Goal: Find specific page/section: Find specific page/section

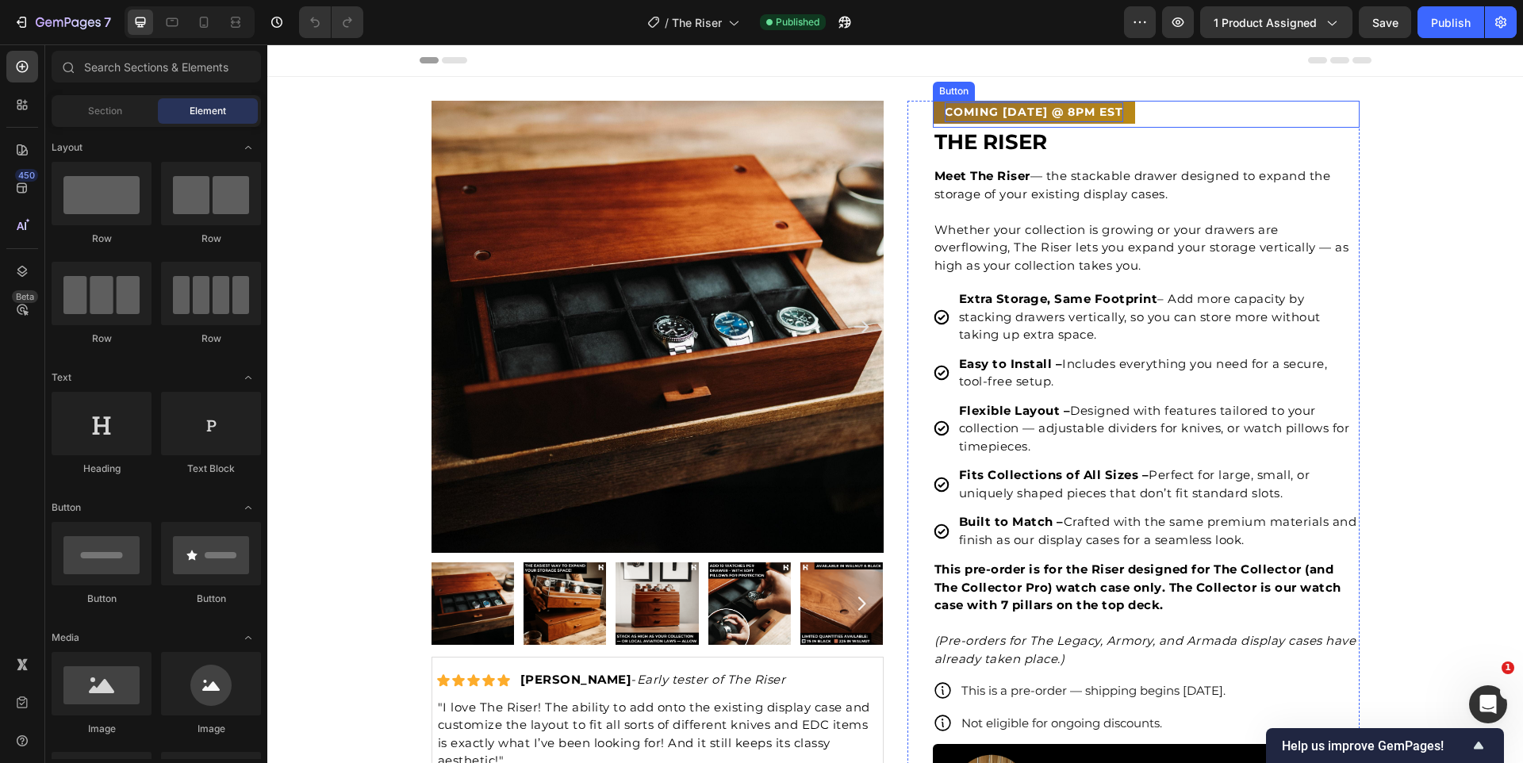
click at [1012, 111] on p "COMING [DATE] @ 8PM EST" at bounding box center [1034, 112] width 179 height 20
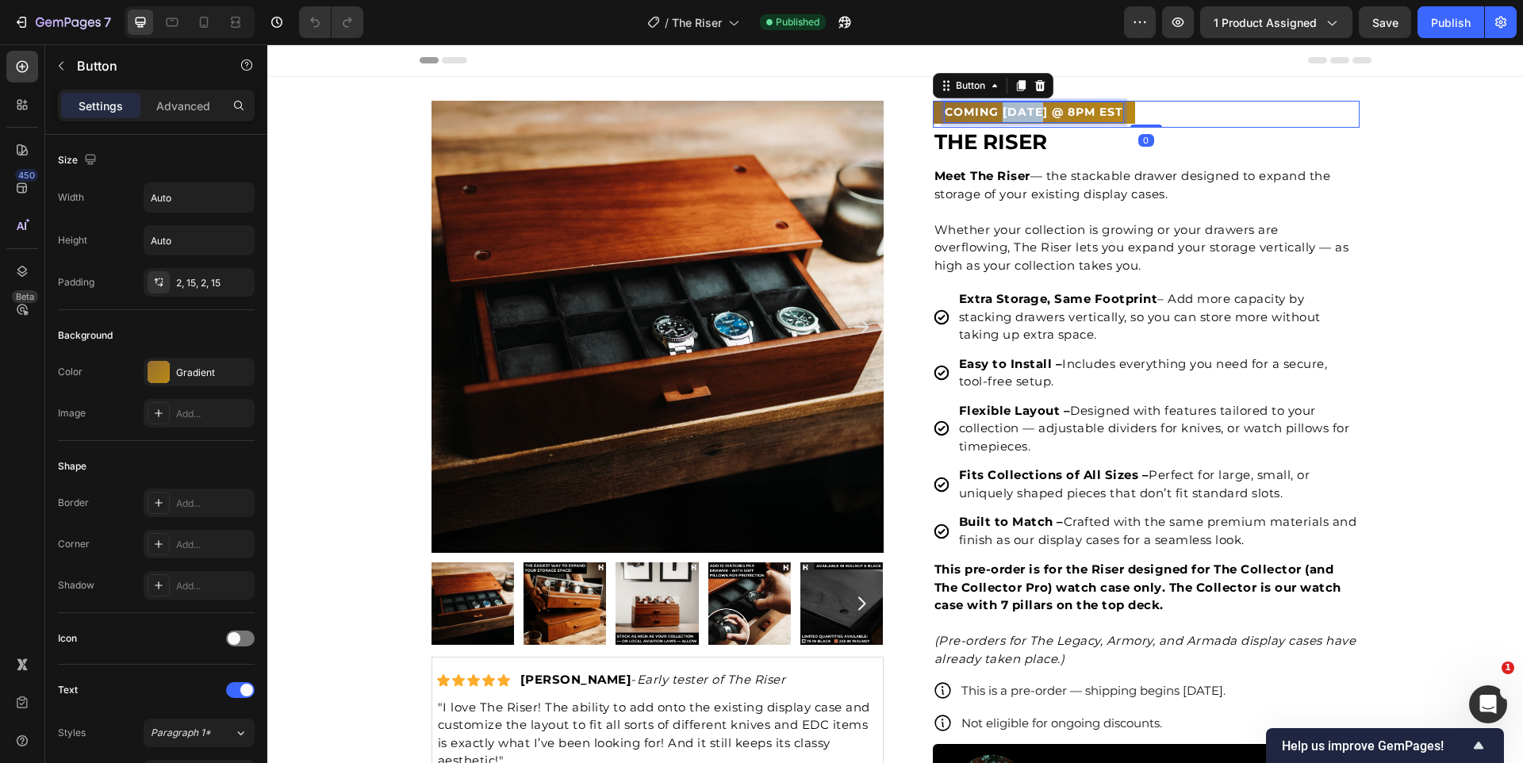
click at [1012, 111] on p "COMING [DATE] @ 8PM EST" at bounding box center [1034, 112] width 179 height 20
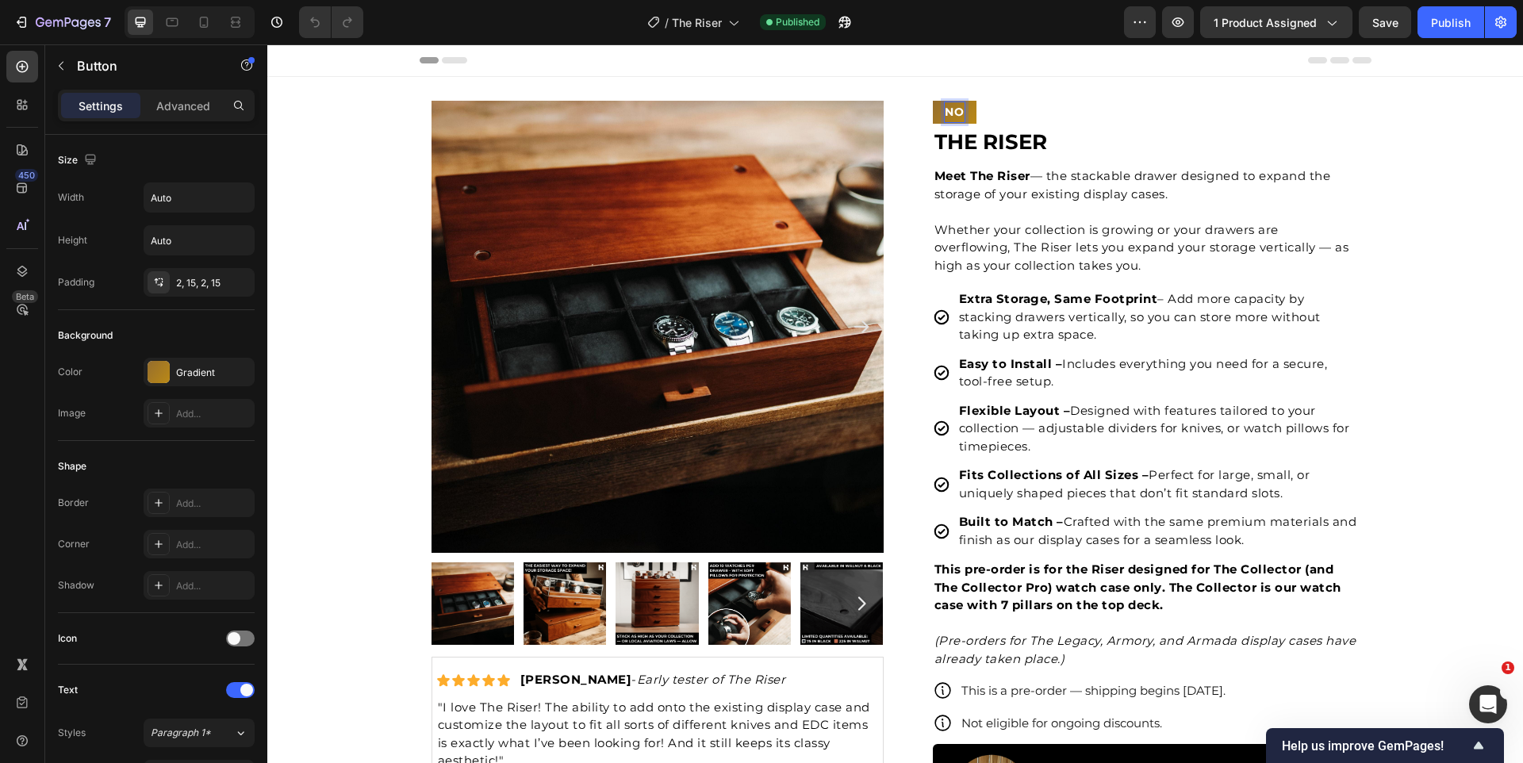
click at [933, 101] on button "NO" at bounding box center [955, 112] width 44 height 23
click at [933, 101] on button "NOW" at bounding box center [961, 112] width 57 height 23
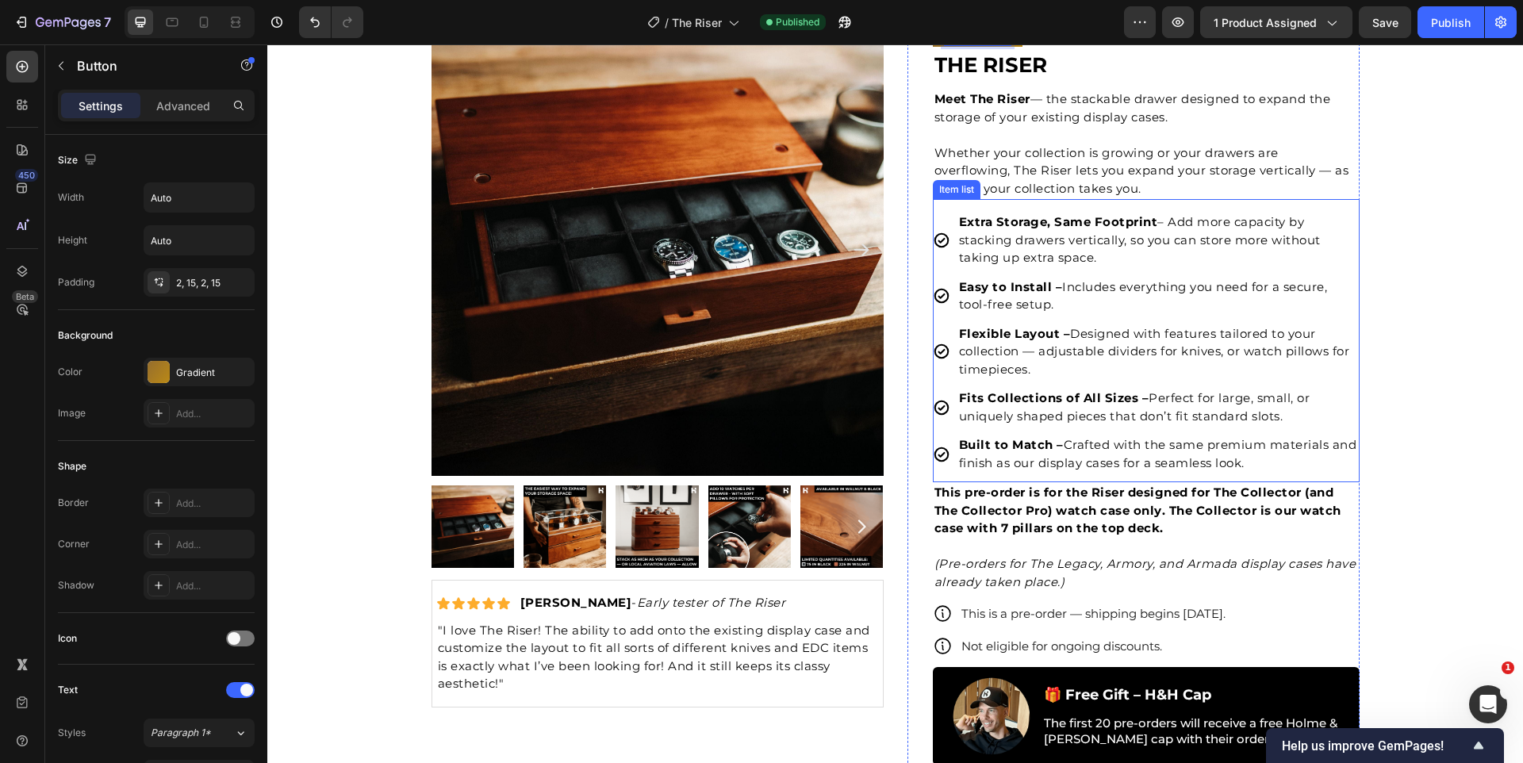
scroll to position [86, 0]
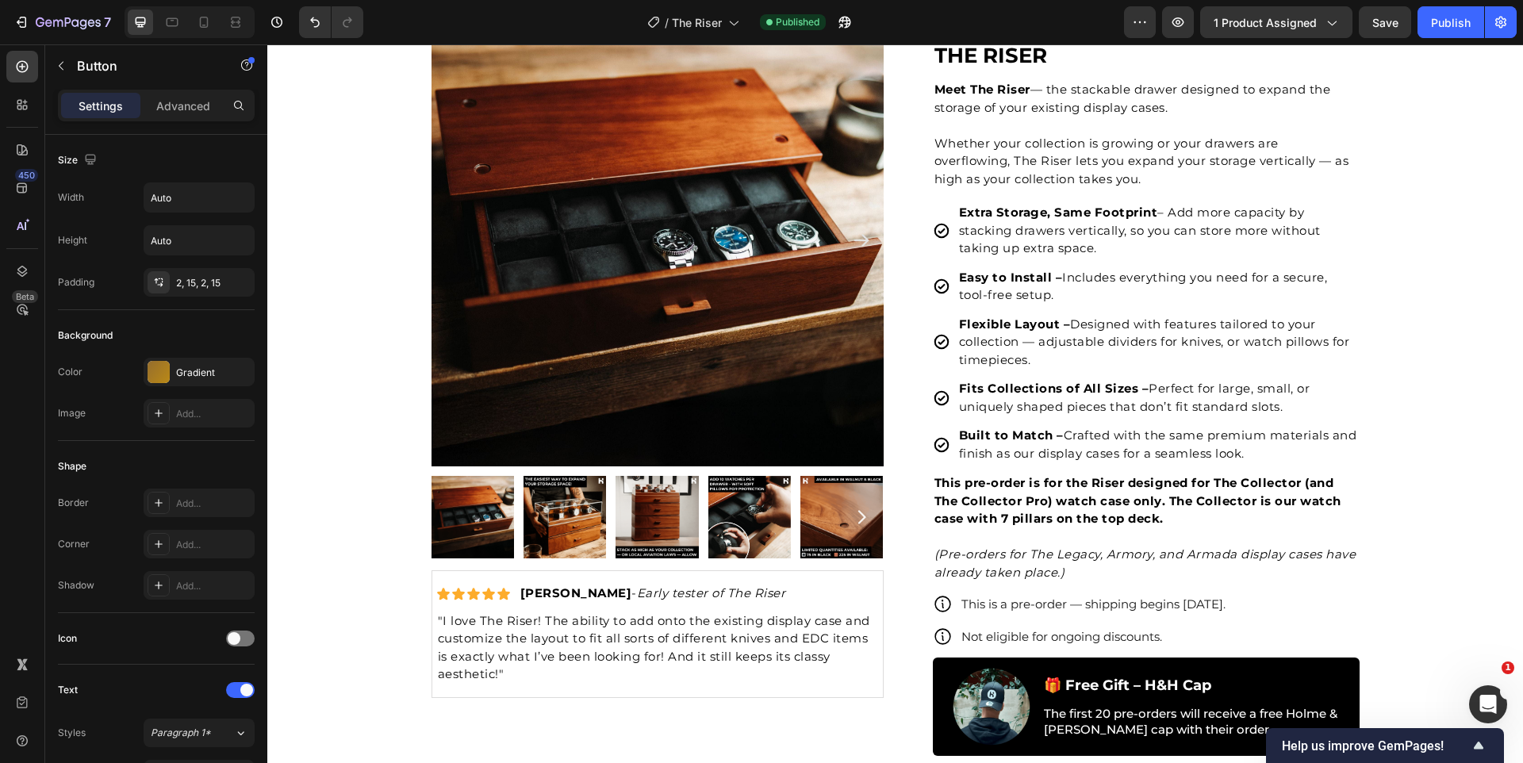
click at [1400, 25] on button "Save" at bounding box center [1385, 22] width 52 height 32
click at [1441, 23] on div "Publish" at bounding box center [1451, 22] width 40 height 17
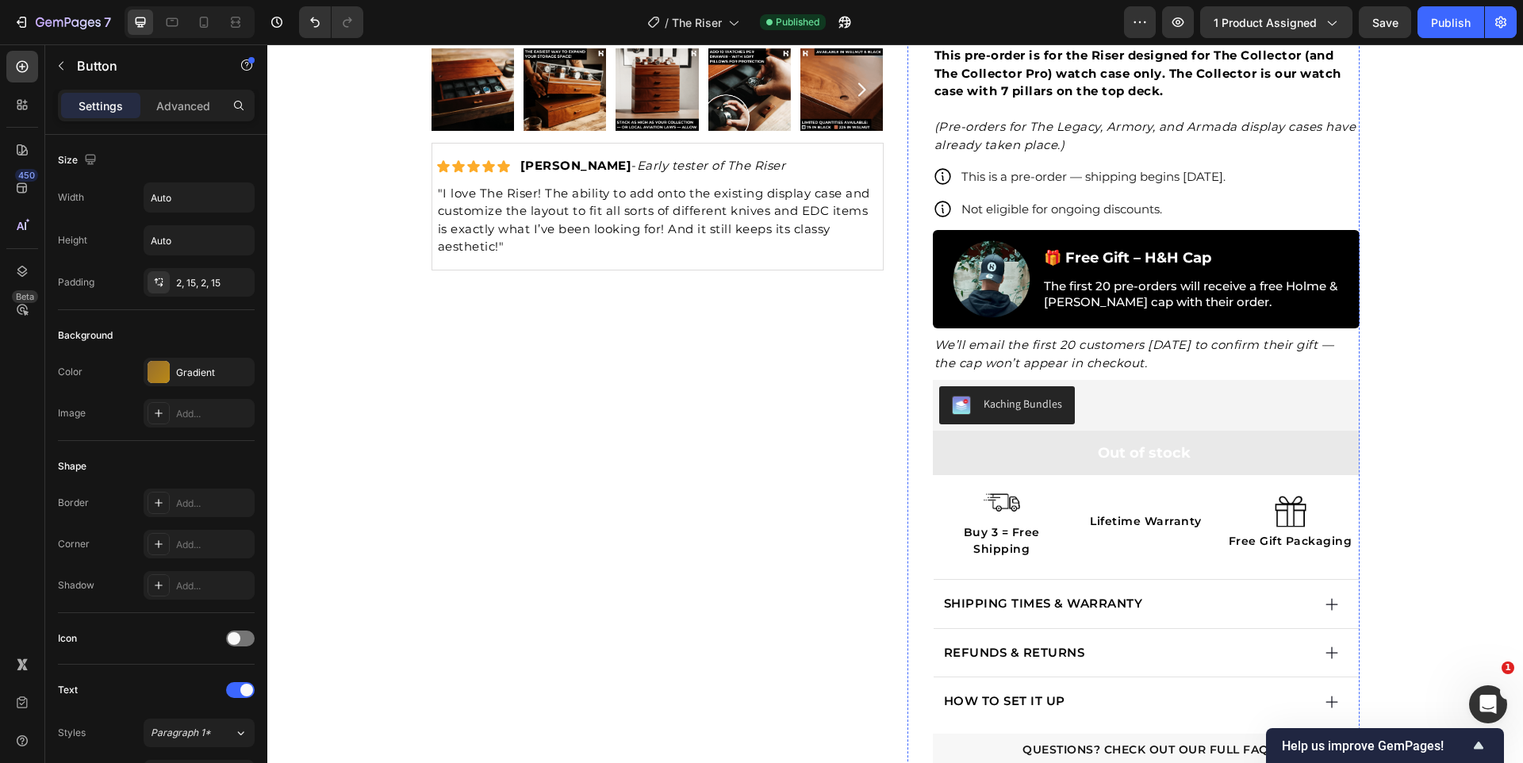
scroll to position [613, 0]
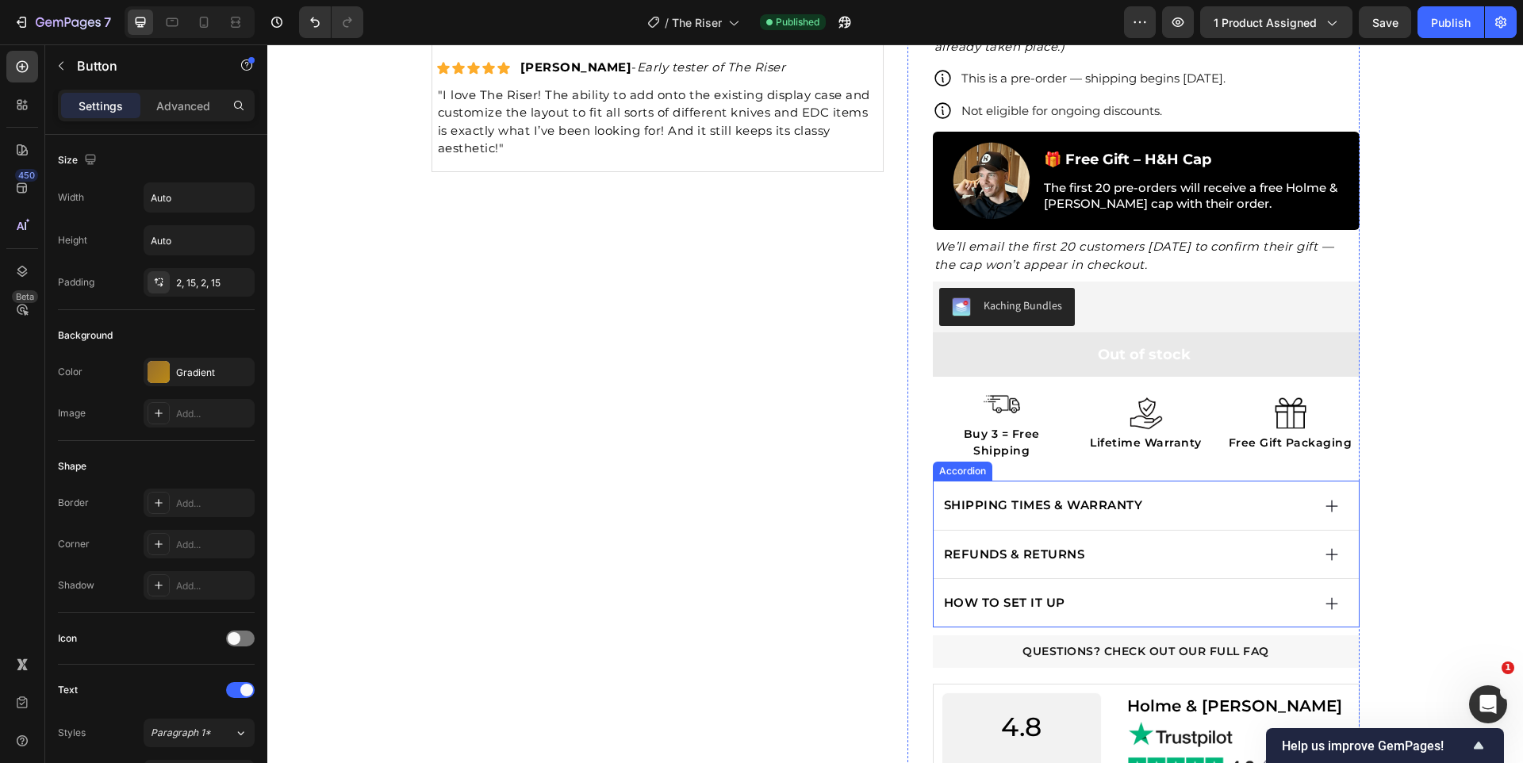
click at [1297, 482] on div "SHIPPING TIMES & WARRANTY" at bounding box center [1146, 506] width 425 height 48
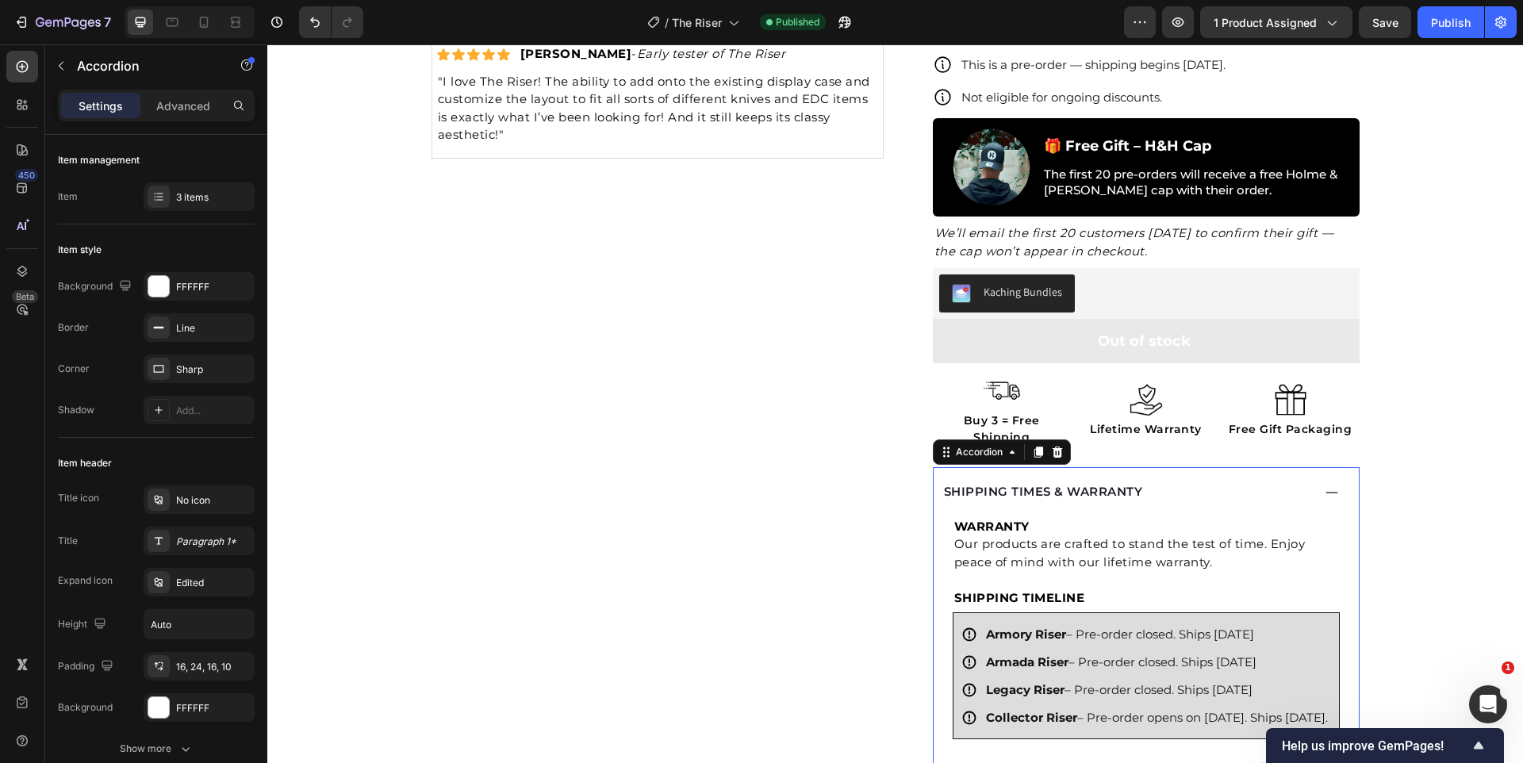
scroll to position [636, 0]
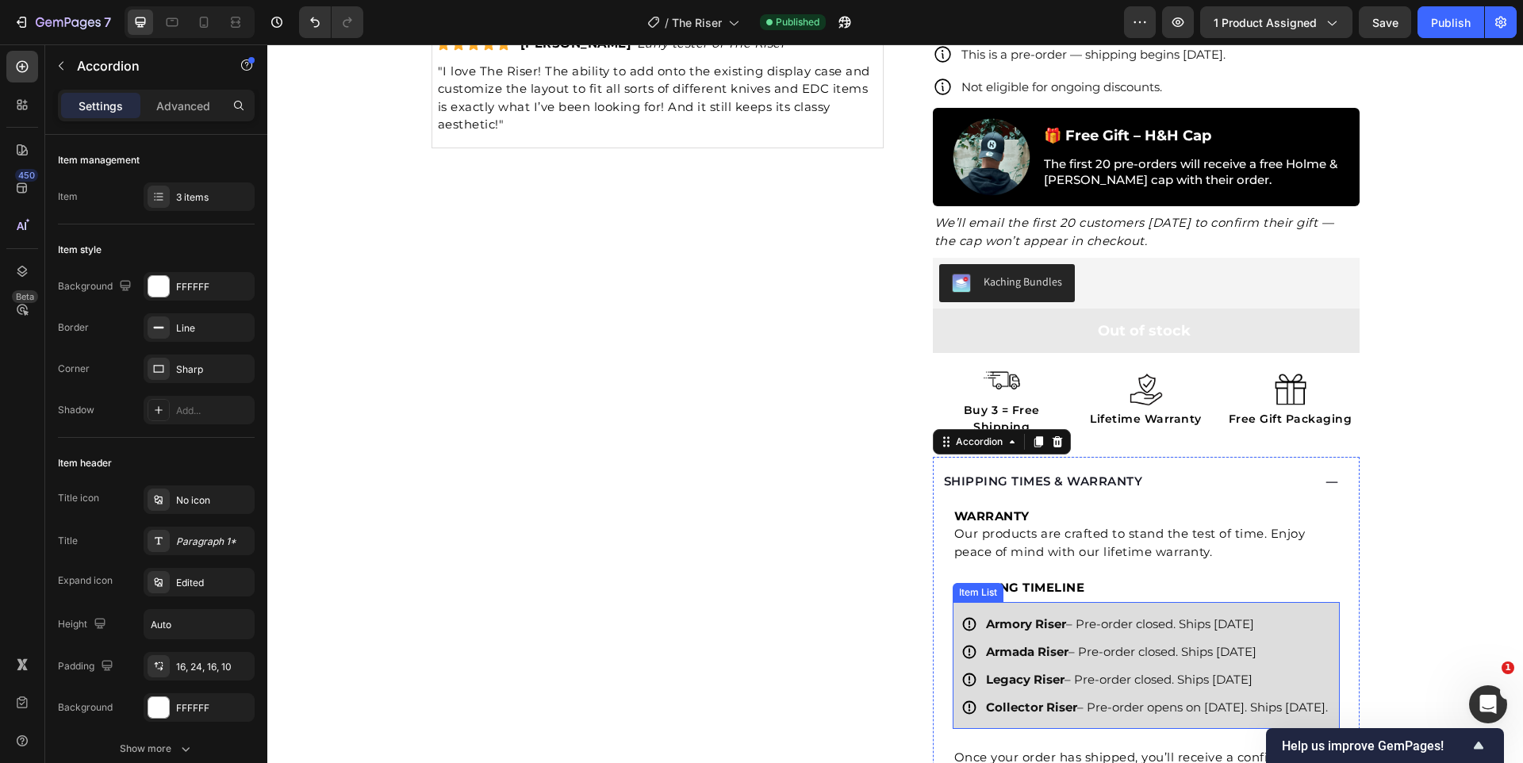
click at [1116, 701] on p "Collector Riser – Pre-order opens on [DATE]. Ships [DATE]." at bounding box center [1157, 707] width 342 height 21
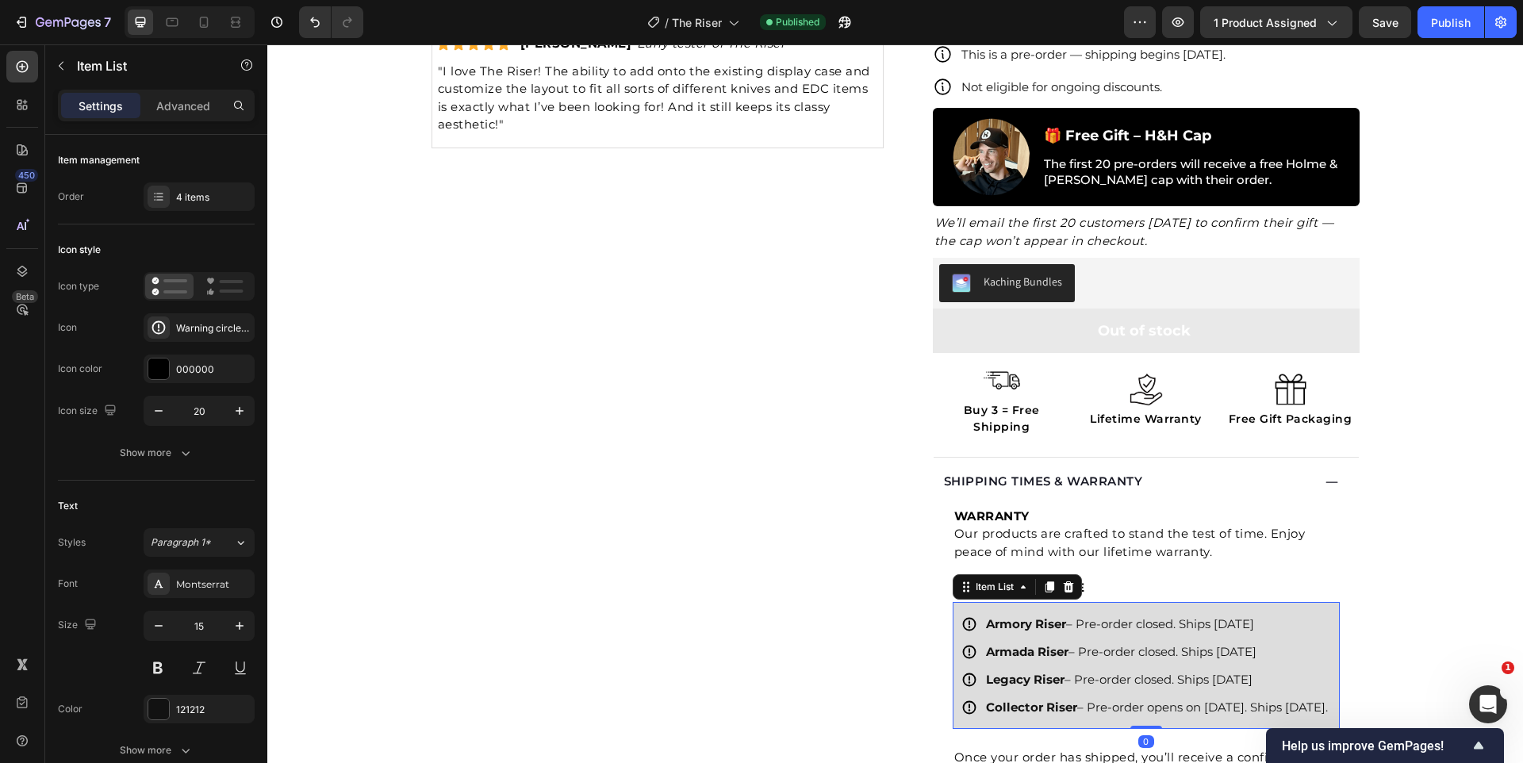
click at [1169, 697] on p "Collector Riser – Pre-order opens on [DATE]. Ships [DATE]." at bounding box center [1157, 707] width 342 height 21
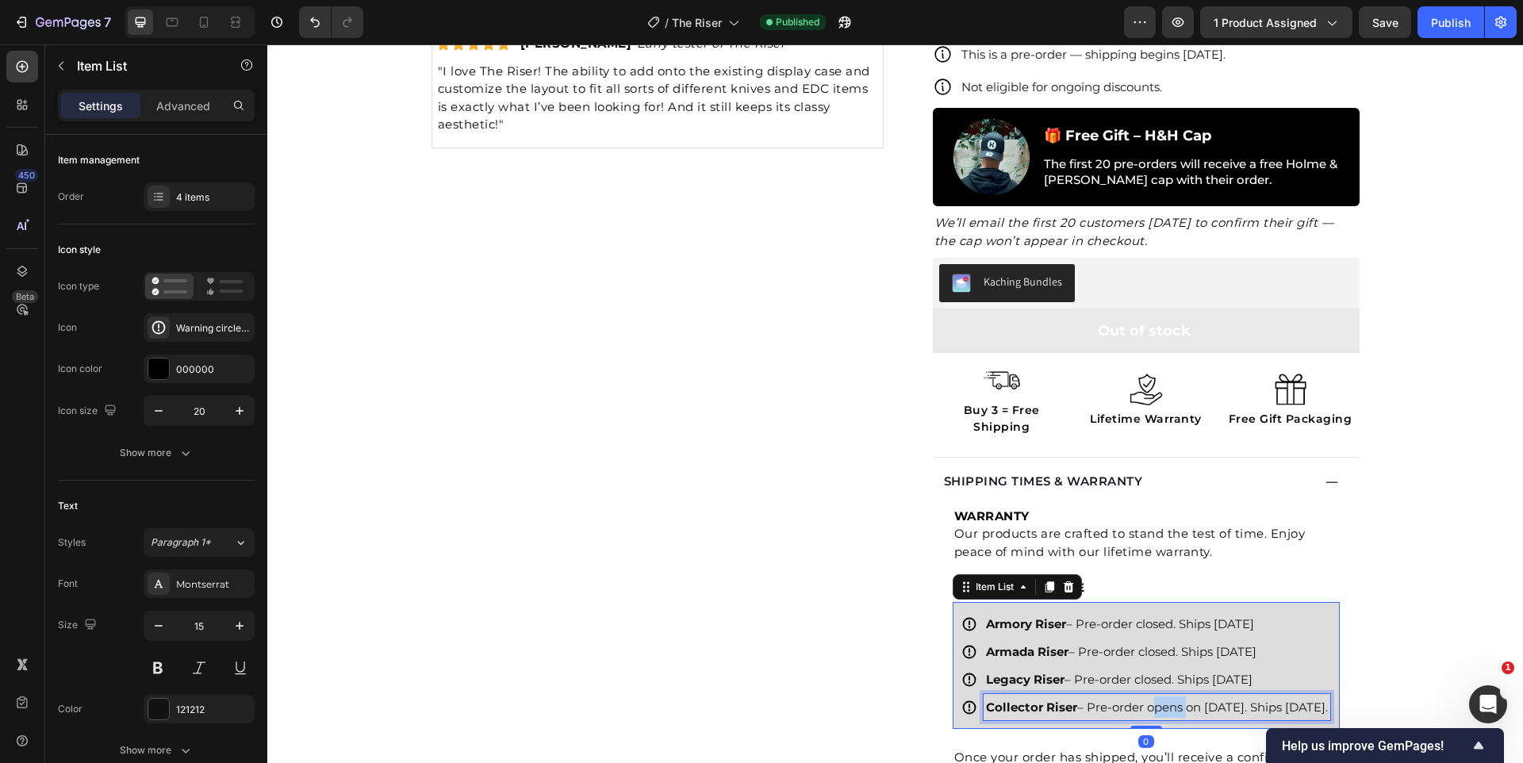
click at [1169, 697] on p "Collector Riser – Pre-order opens on [DATE]. Ships [DATE]." at bounding box center [1157, 707] width 342 height 21
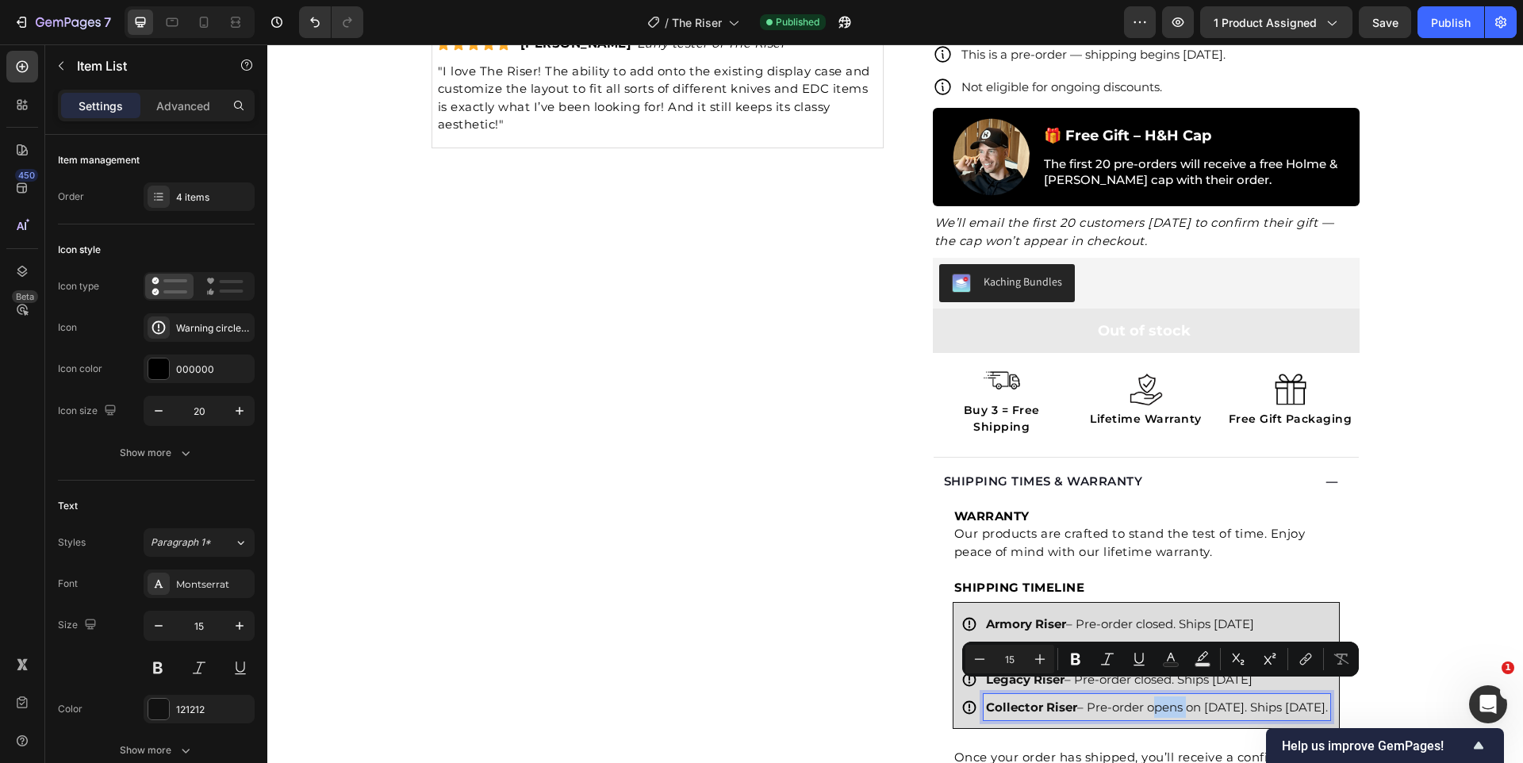
click at [1151, 697] on p "Collector Riser – Pre-order opens on [DATE]. Ships [DATE]." at bounding box center [1157, 707] width 342 height 21
drag, startPoint x: 1143, startPoint y: 689, endPoint x: 1300, endPoint y: 693, distance: 157.1
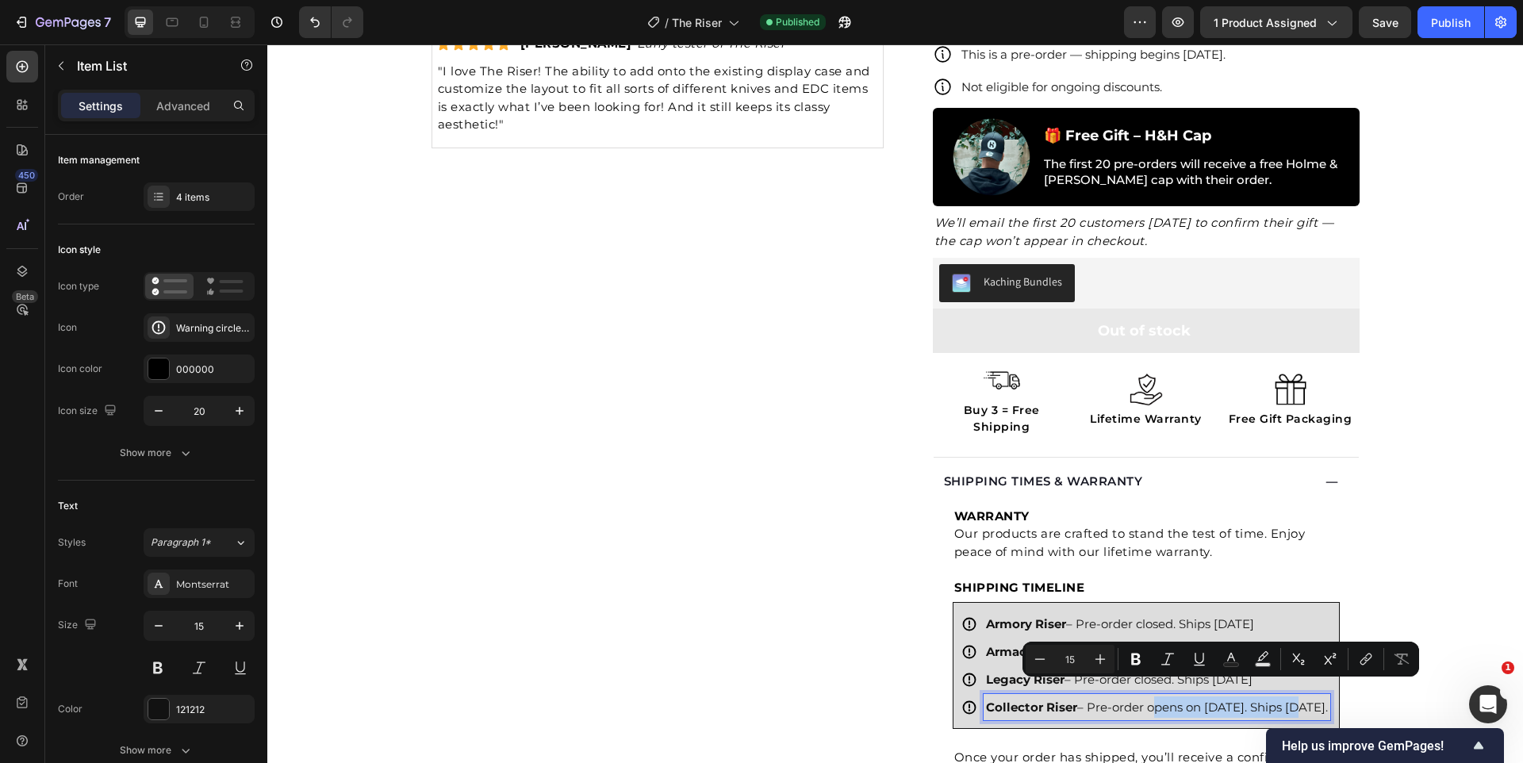
click at [1300, 697] on p "Collector Riser – Pre-order opens on [DATE]. Ships [DATE]." at bounding box center [1157, 707] width 342 height 21
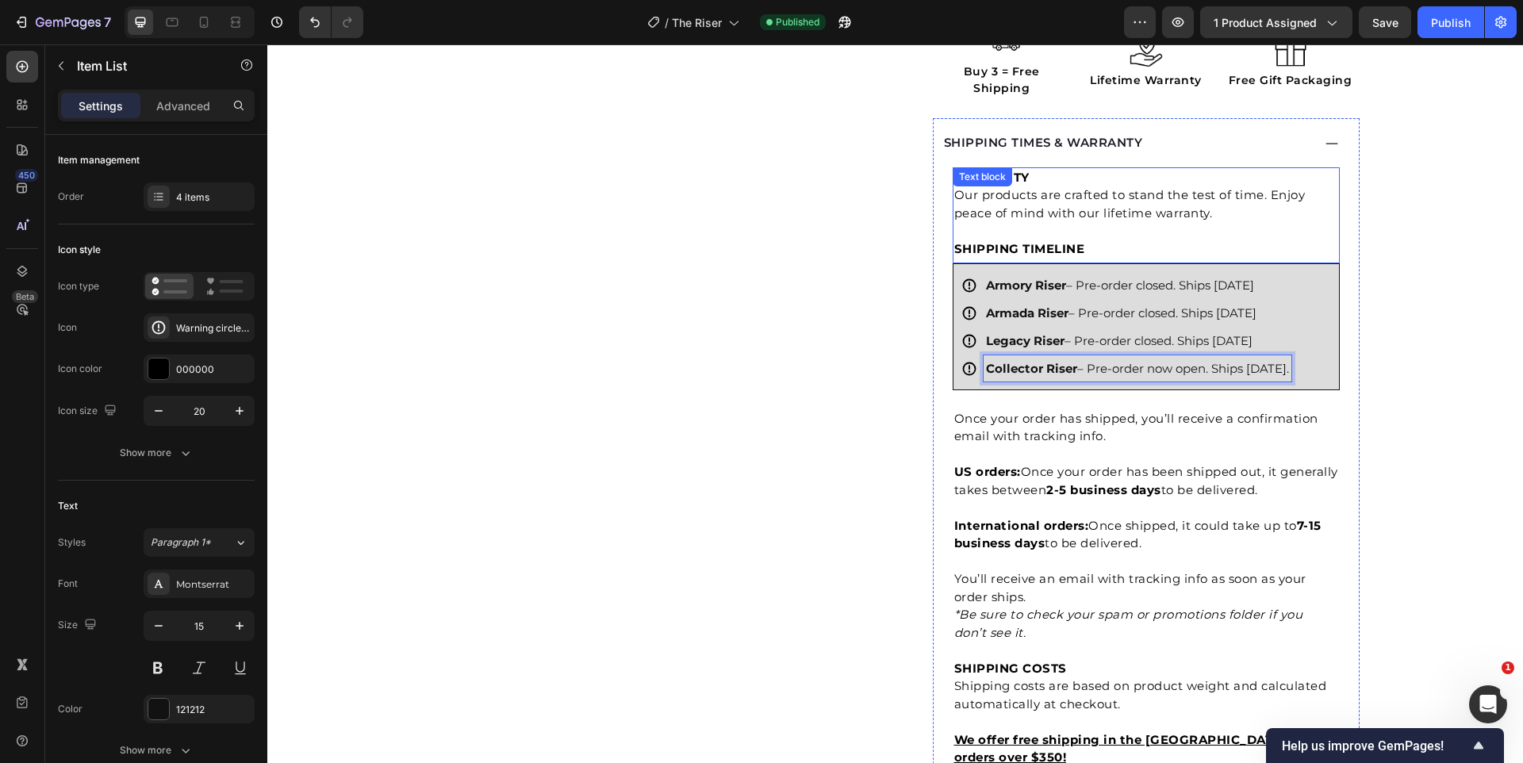
scroll to position [847, 0]
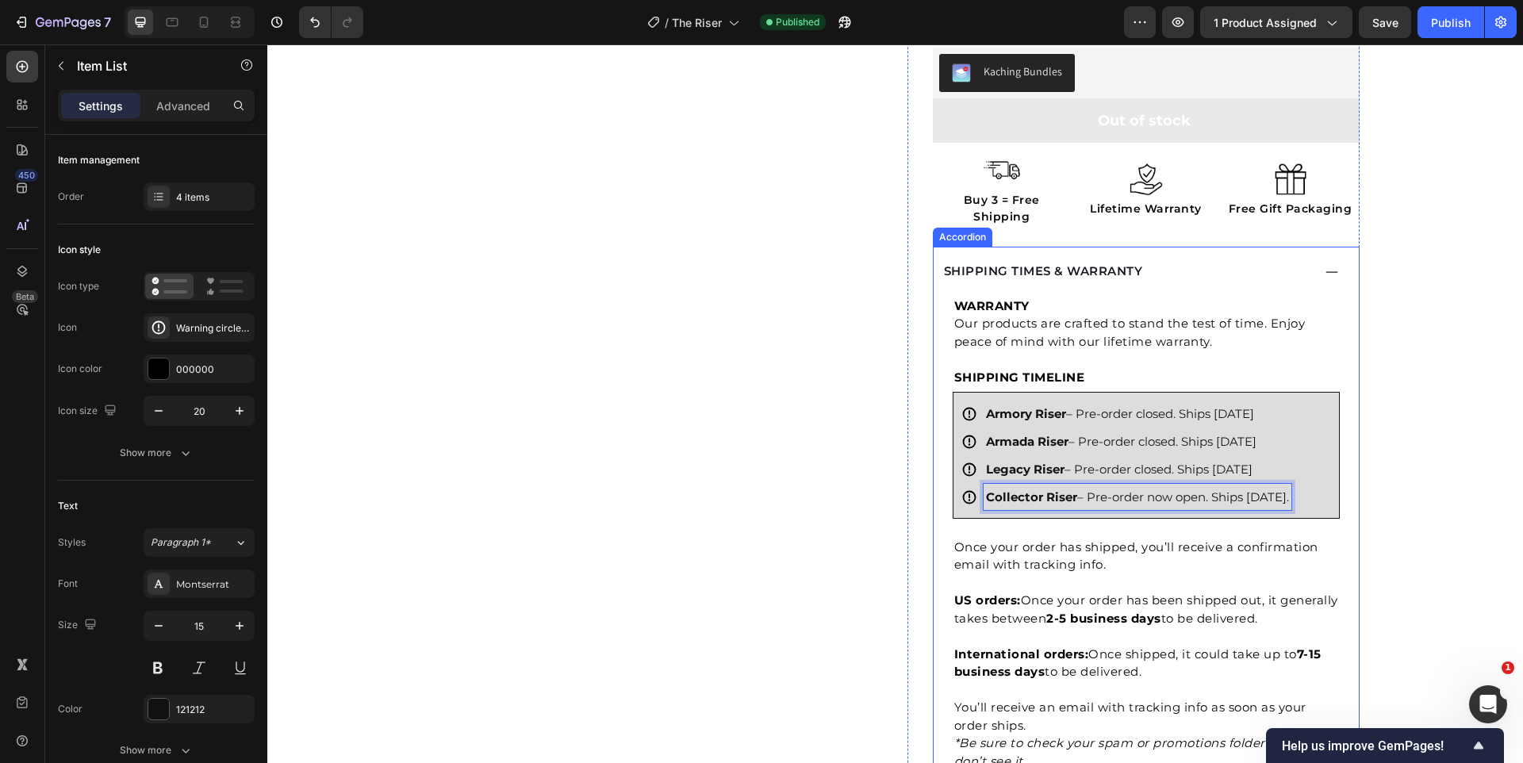
click at [1267, 260] on div "SHIPPING TIMES & WARRANTY" at bounding box center [1127, 271] width 370 height 23
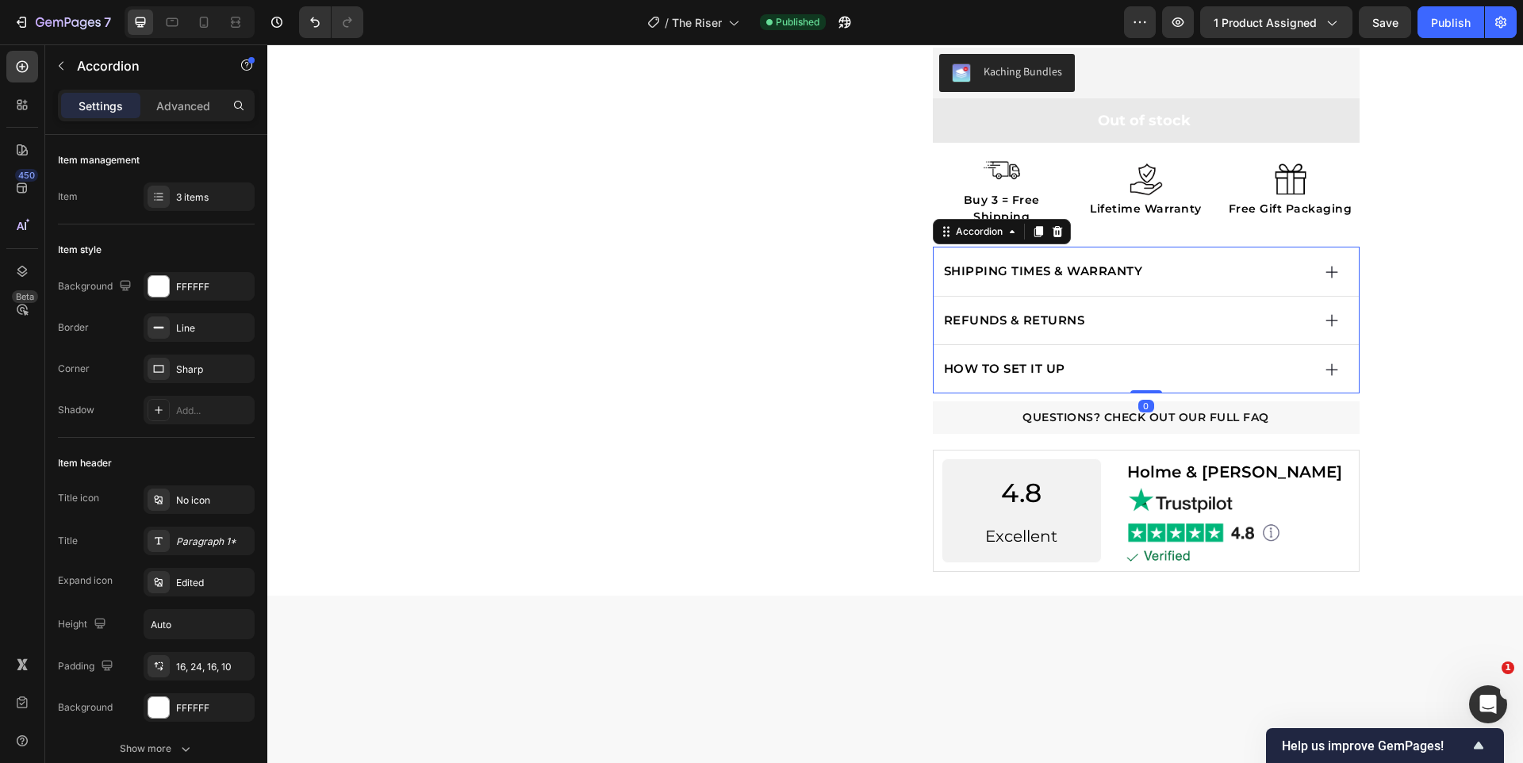
click at [1159, 358] on div "HOW TO SET IT UP" at bounding box center [1127, 369] width 370 height 23
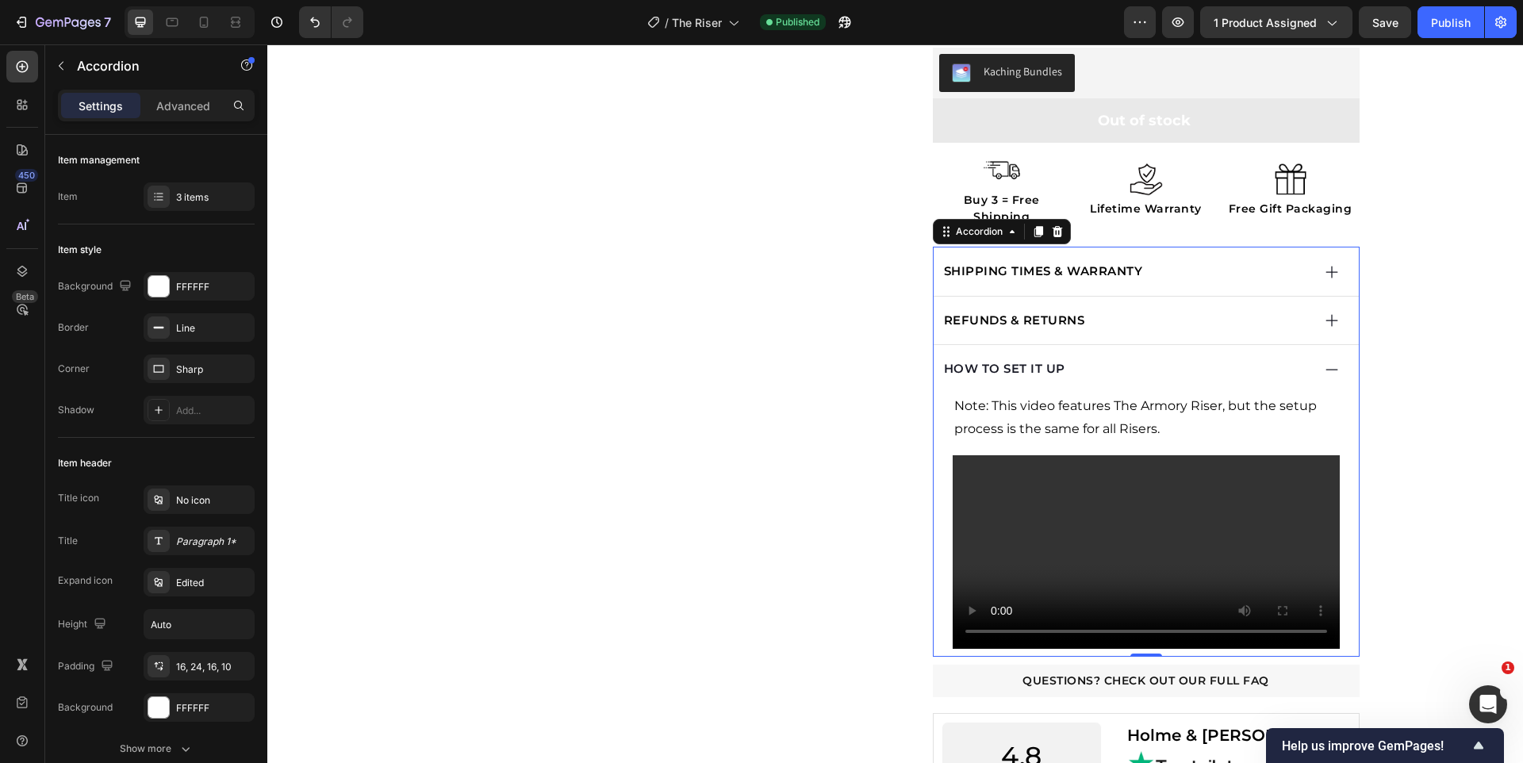
click at [1163, 345] on div "HOW TO SET IT UP" at bounding box center [1146, 369] width 425 height 48
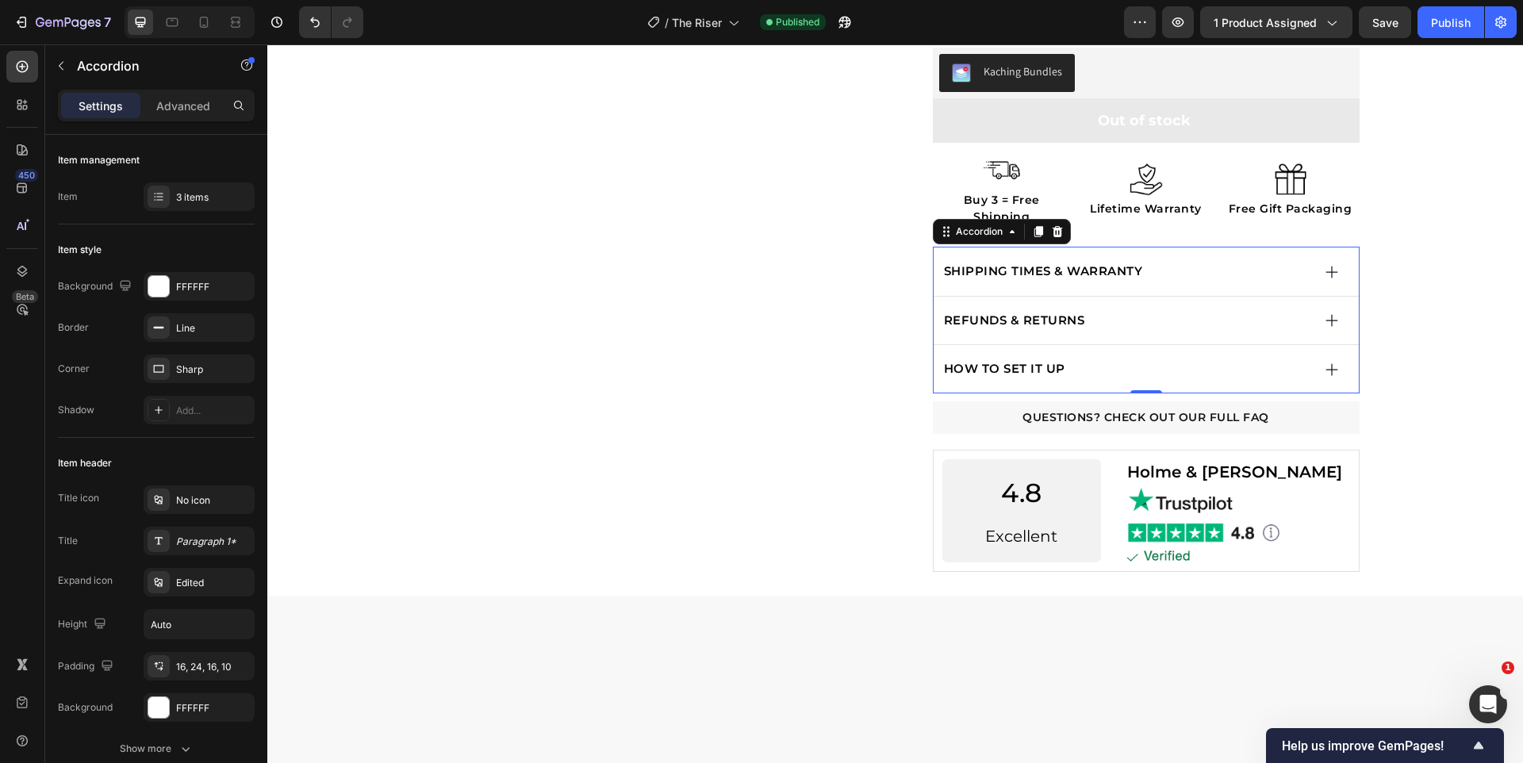
click at [1160, 309] on div "REFUNDS & RETURNS" at bounding box center [1127, 320] width 370 height 23
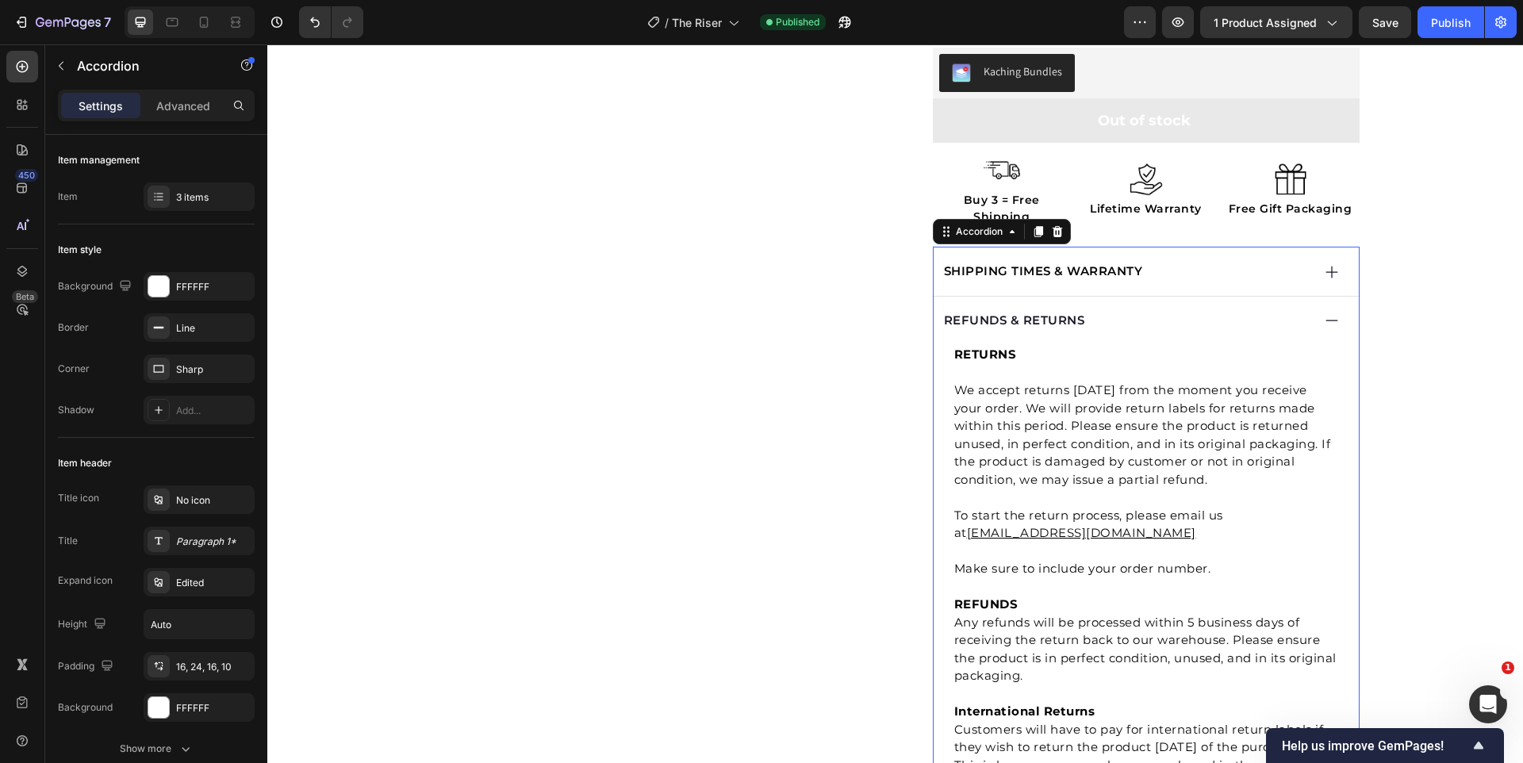
click at [1160, 309] on div "REFUNDS & RETURNS" at bounding box center [1127, 320] width 370 height 23
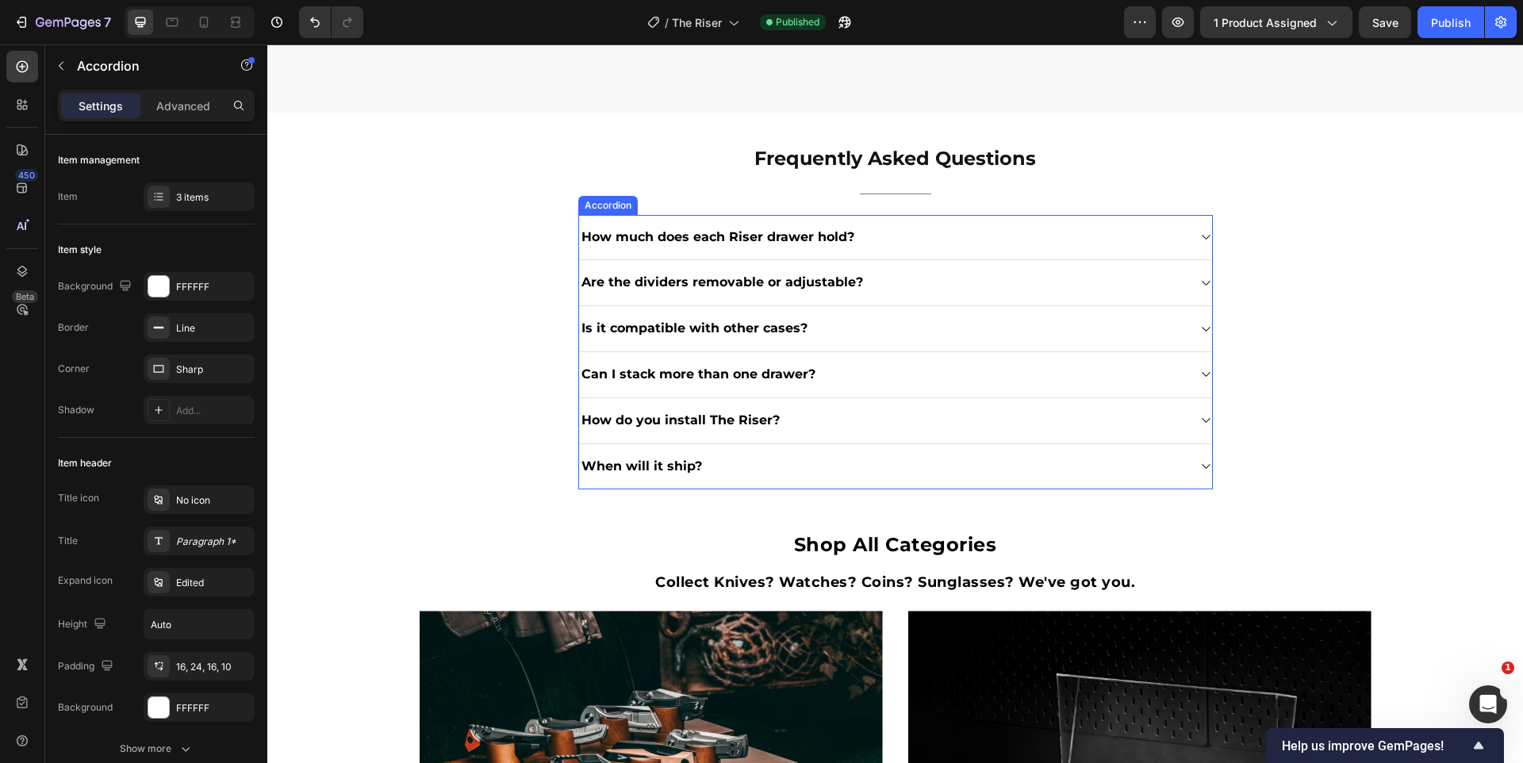
scroll to position [2132, 0]
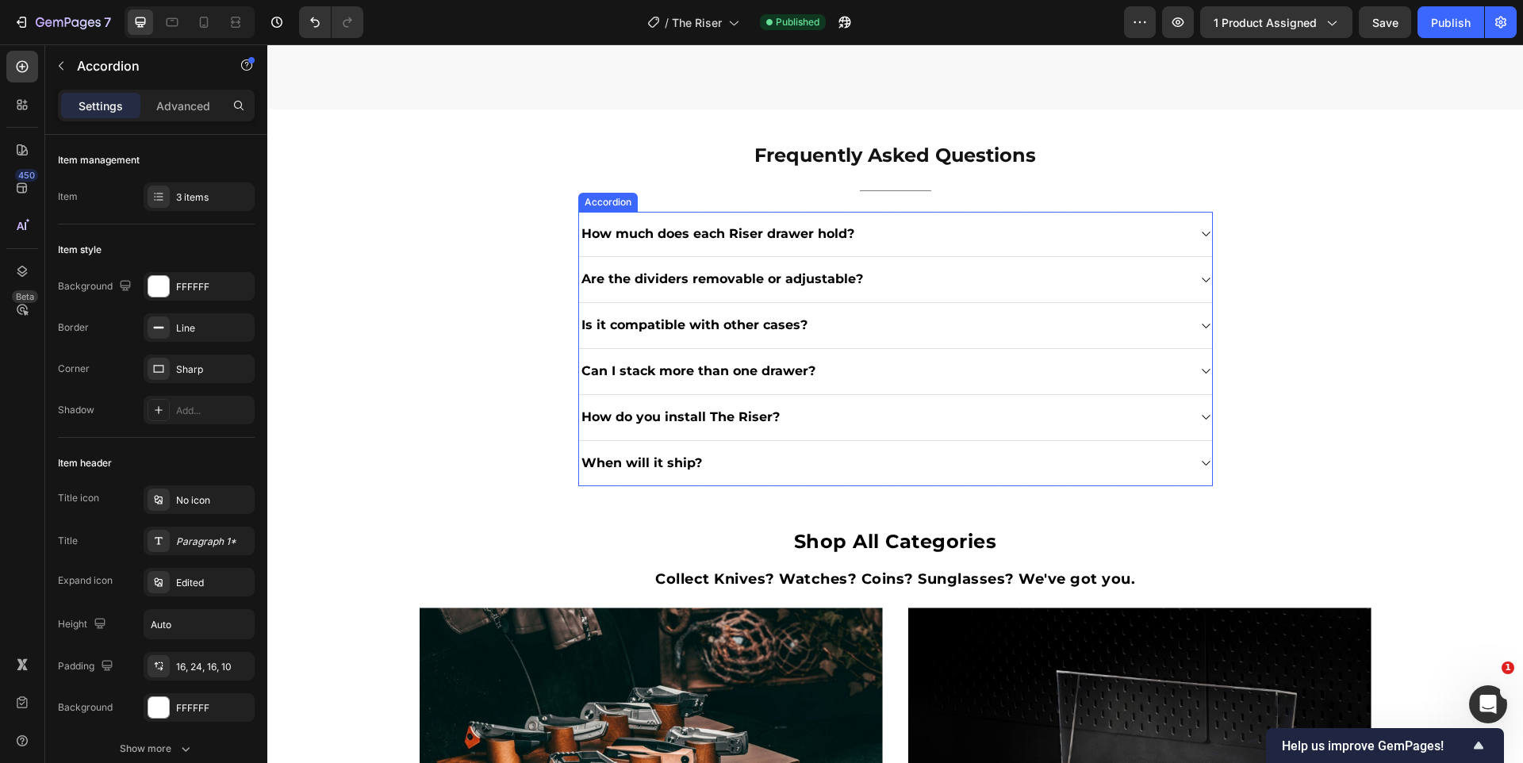
click at [976, 416] on div "How do you install The Riser?" at bounding box center [883, 417] width 608 height 21
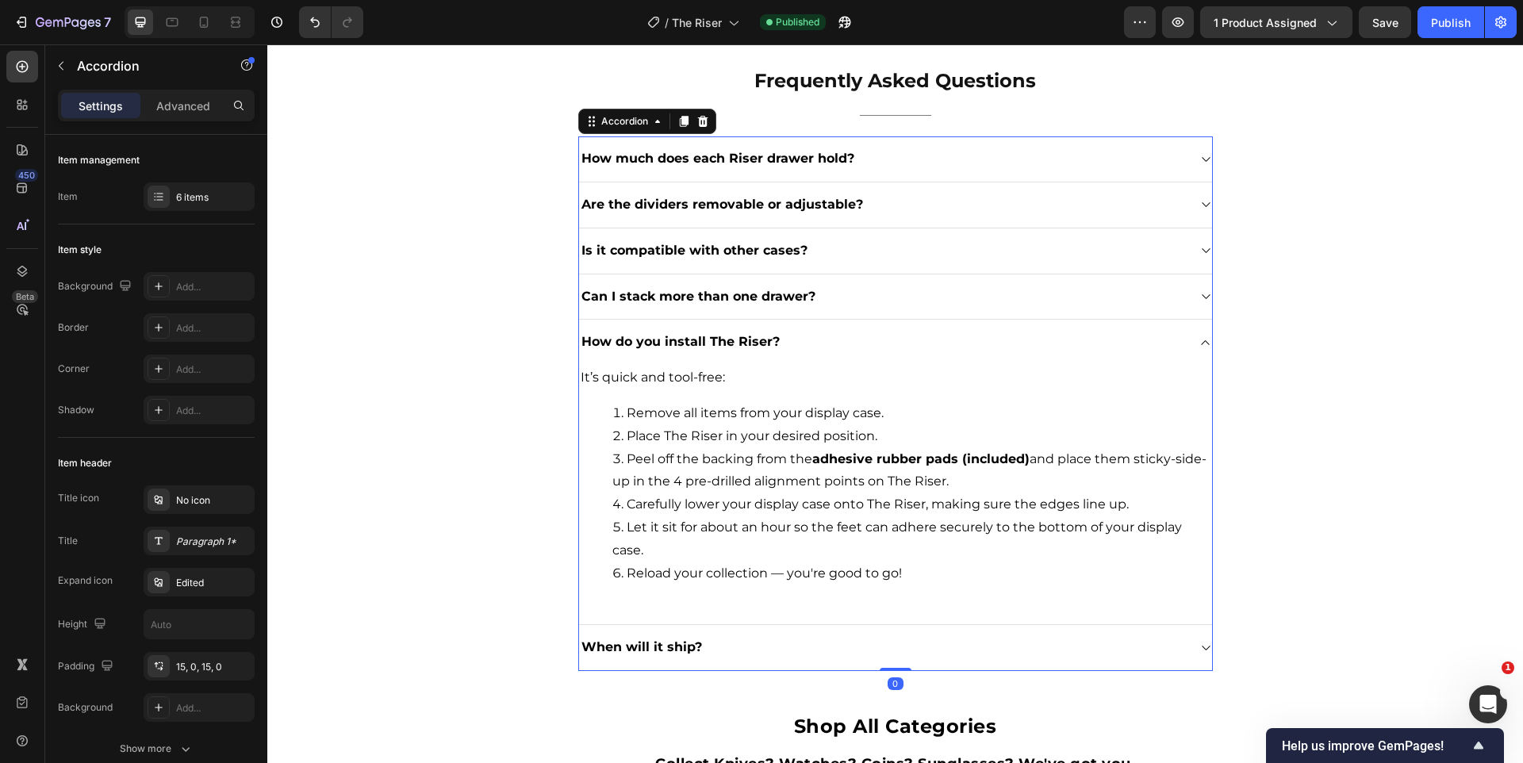
click at [976, 353] on div "How do you install The Riser?" at bounding box center [883, 342] width 608 height 21
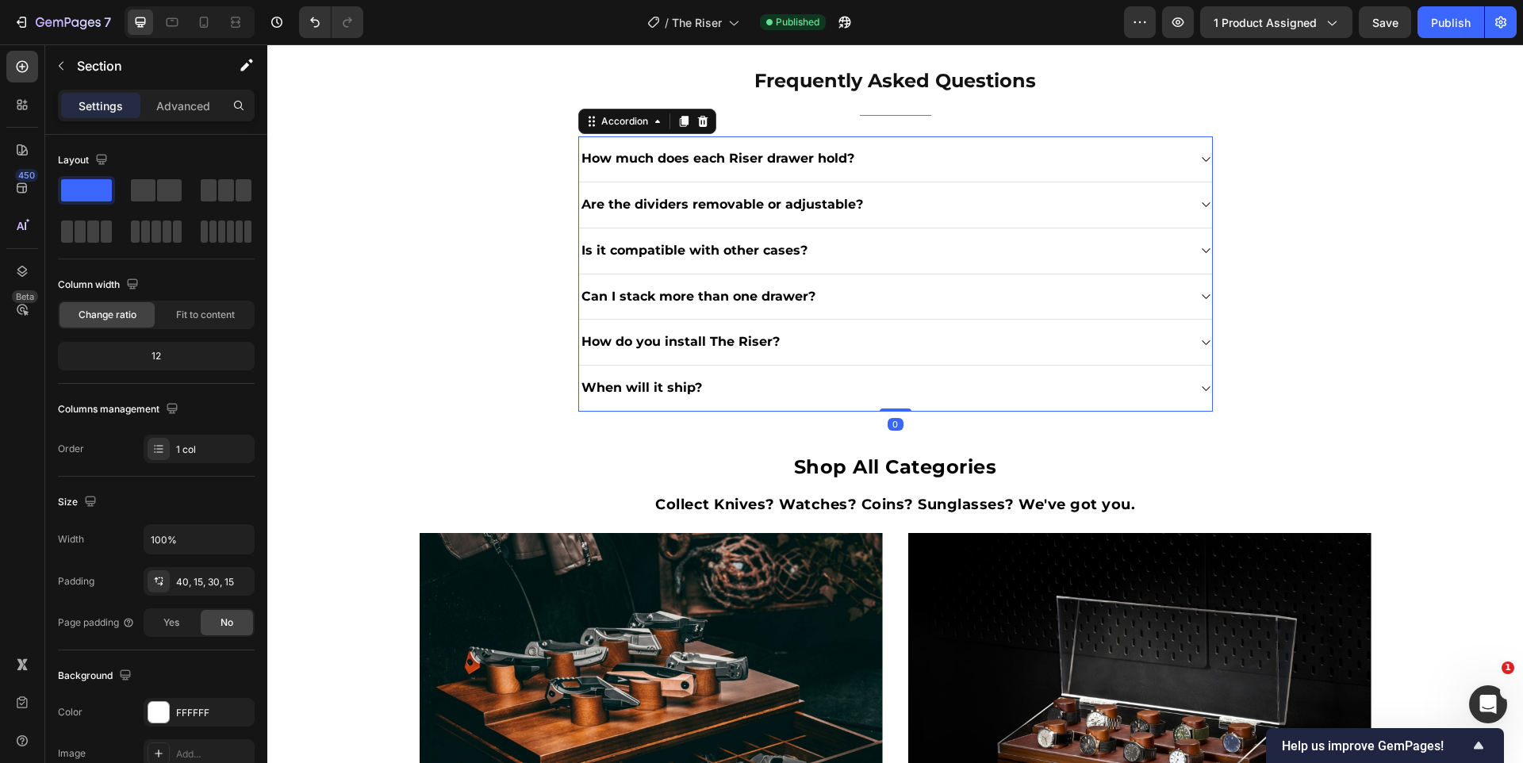
click at [924, 436] on div "Frequently Asked Questions Heading Title Line How much does each Riser drawer h…" at bounding box center [895, 235] width 1256 height 401
click at [927, 412] on div "When will it ship?" at bounding box center [895, 389] width 633 height 46
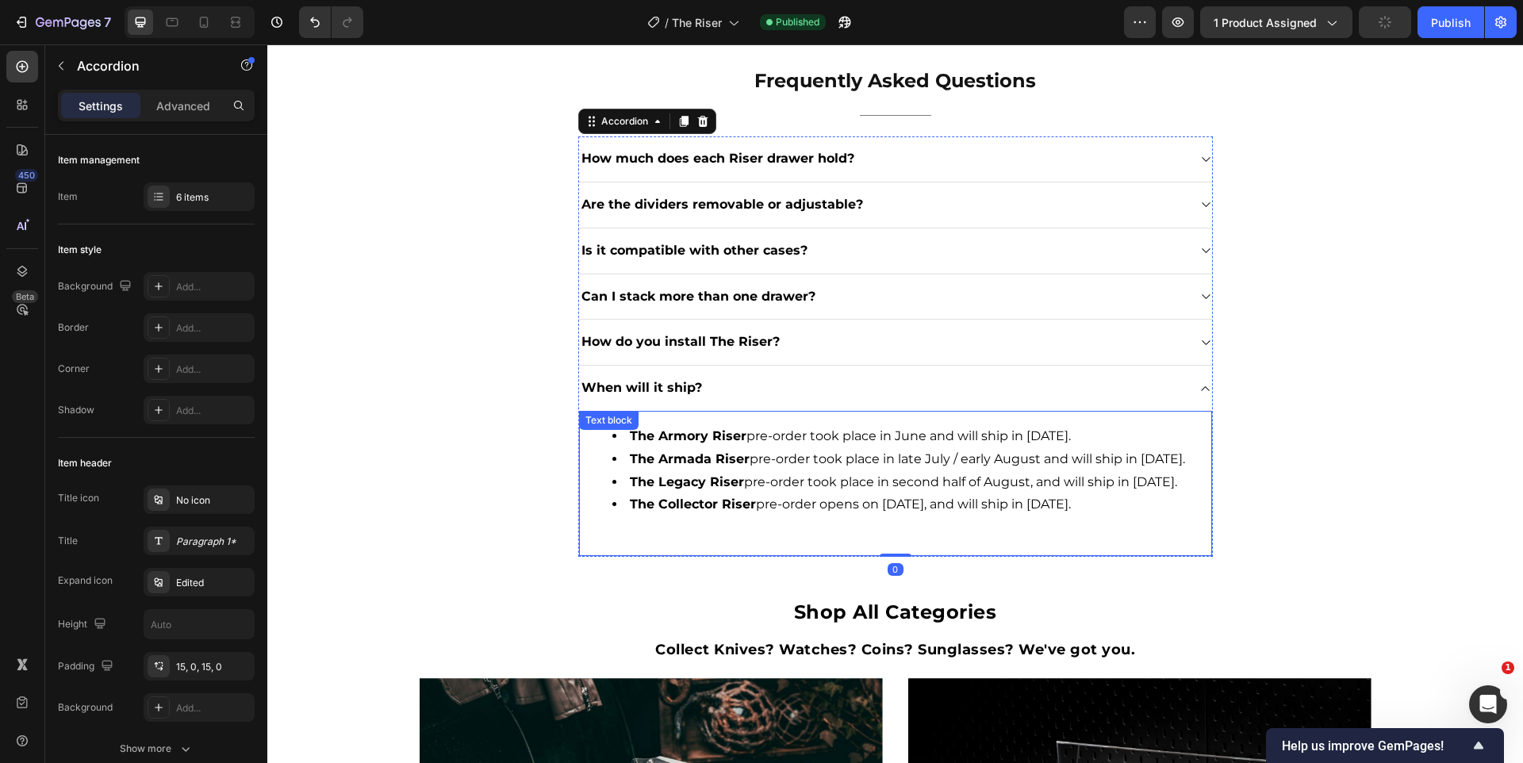
click at [782, 517] on li "The Collector Riser pre-order opens on [DATE], and will ship in [DATE]." at bounding box center [912, 505] width 598 height 23
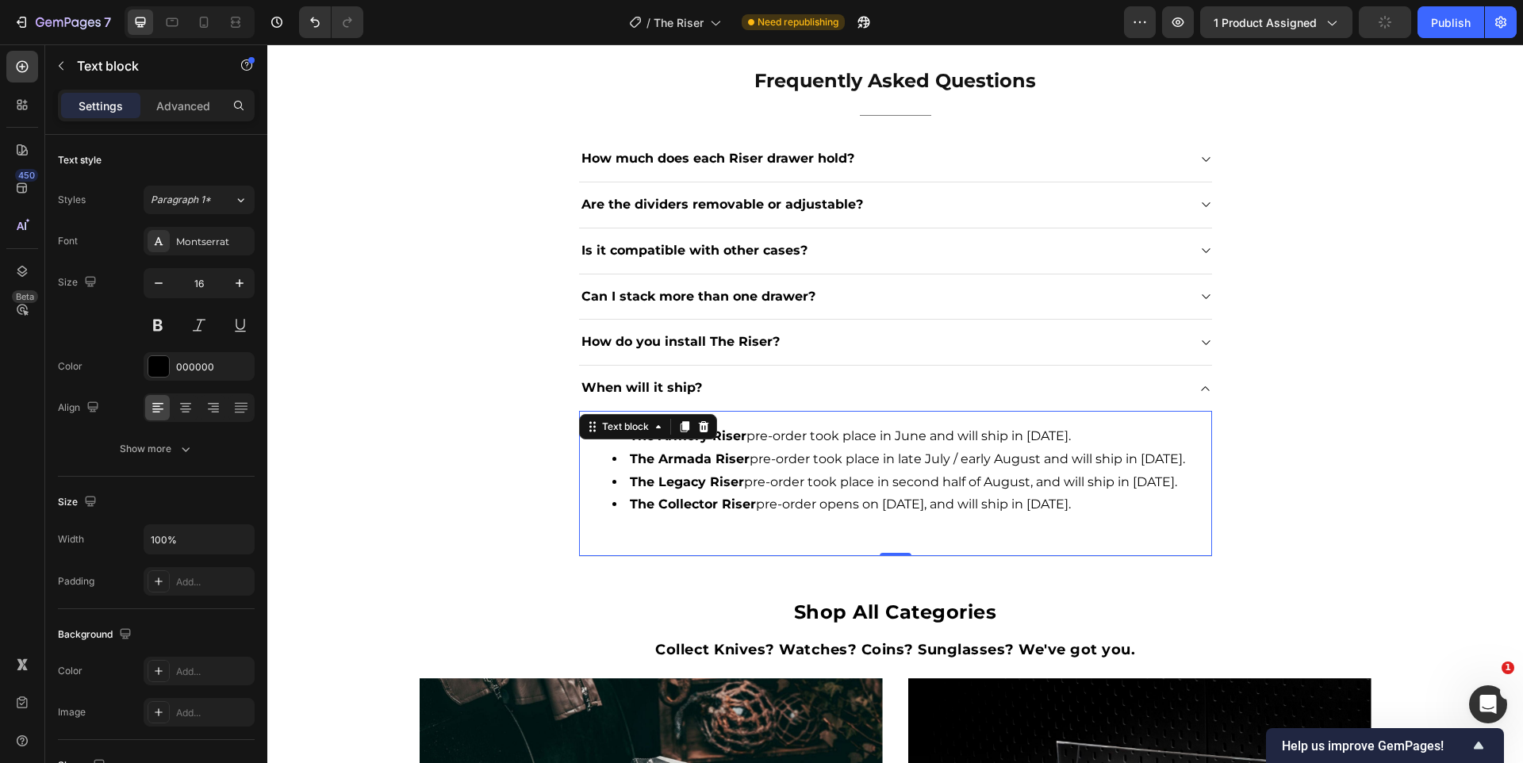
click at [782, 517] on li "The Collector Riser pre-order opens on [DATE], and will ship in [DATE]." at bounding box center [912, 505] width 598 height 23
click at [837, 517] on li "The Collector Riser pre-order opens on [DATE], and will ship in [DATE]." at bounding box center [912, 505] width 598 height 23
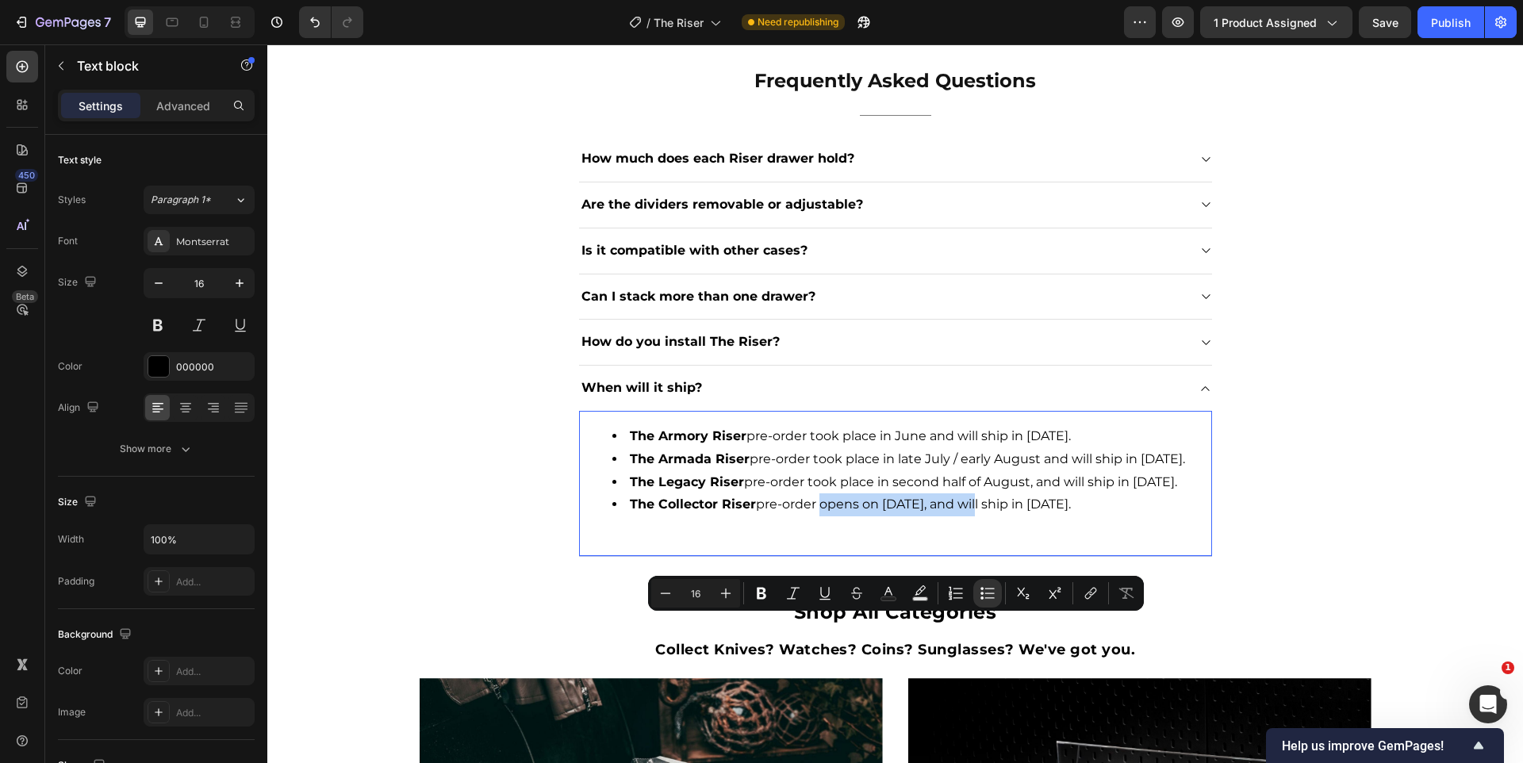
drag, startPoint x: 813, startPoint y: 624, endPoint x: 981, endPoint y: 623, distance: 167.4
click at [981, 517] on li "The Collector Riser pre-order opens on [DATE], and will ship in [DATE]." at bounding box center [912, 505] width 598 height 23
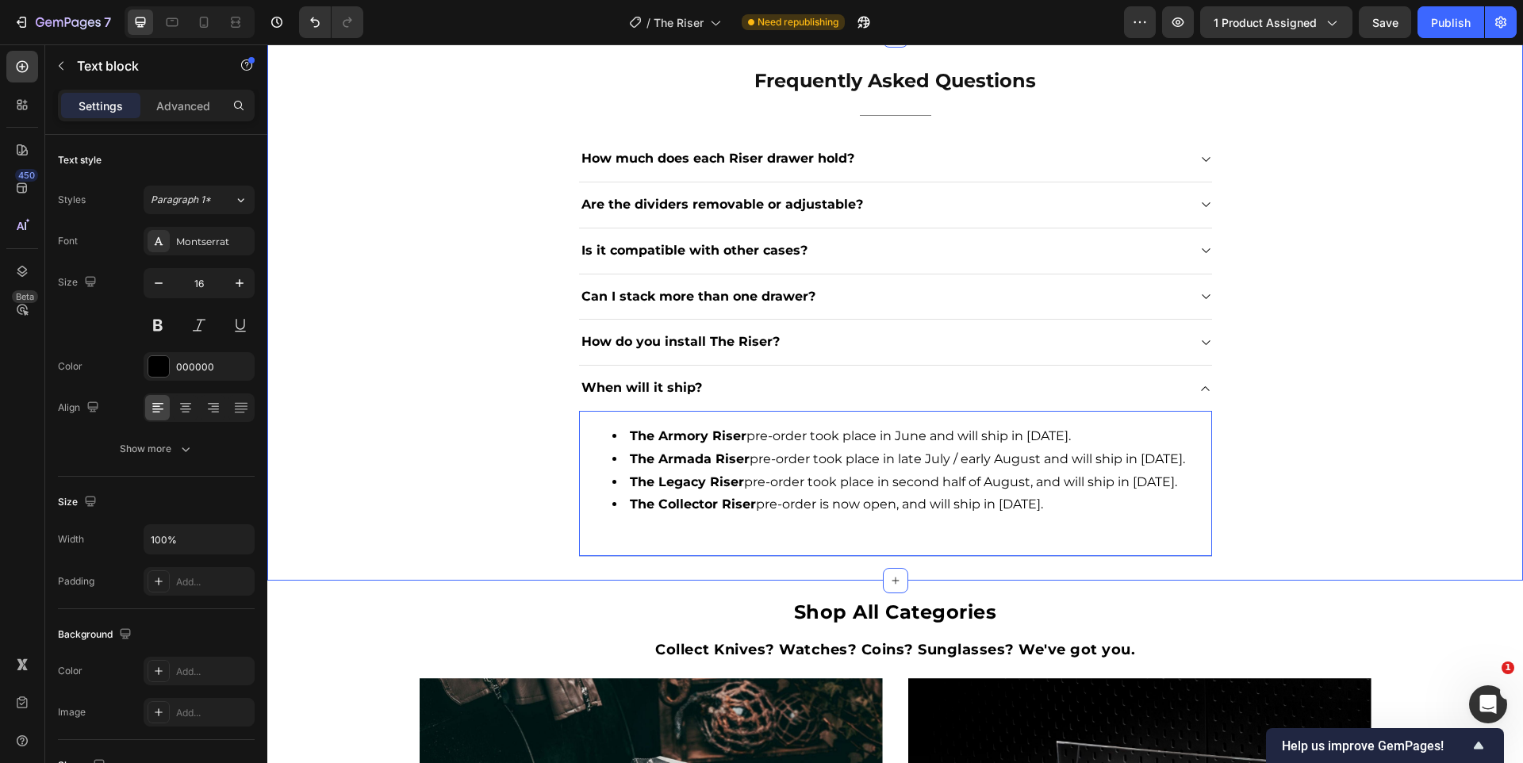
click at [1419, 386] on div "Frequently Asked Questions Heading Title Line How much does each Riser drawer h…" at bounding box center [895, 312] width 1232 height 490
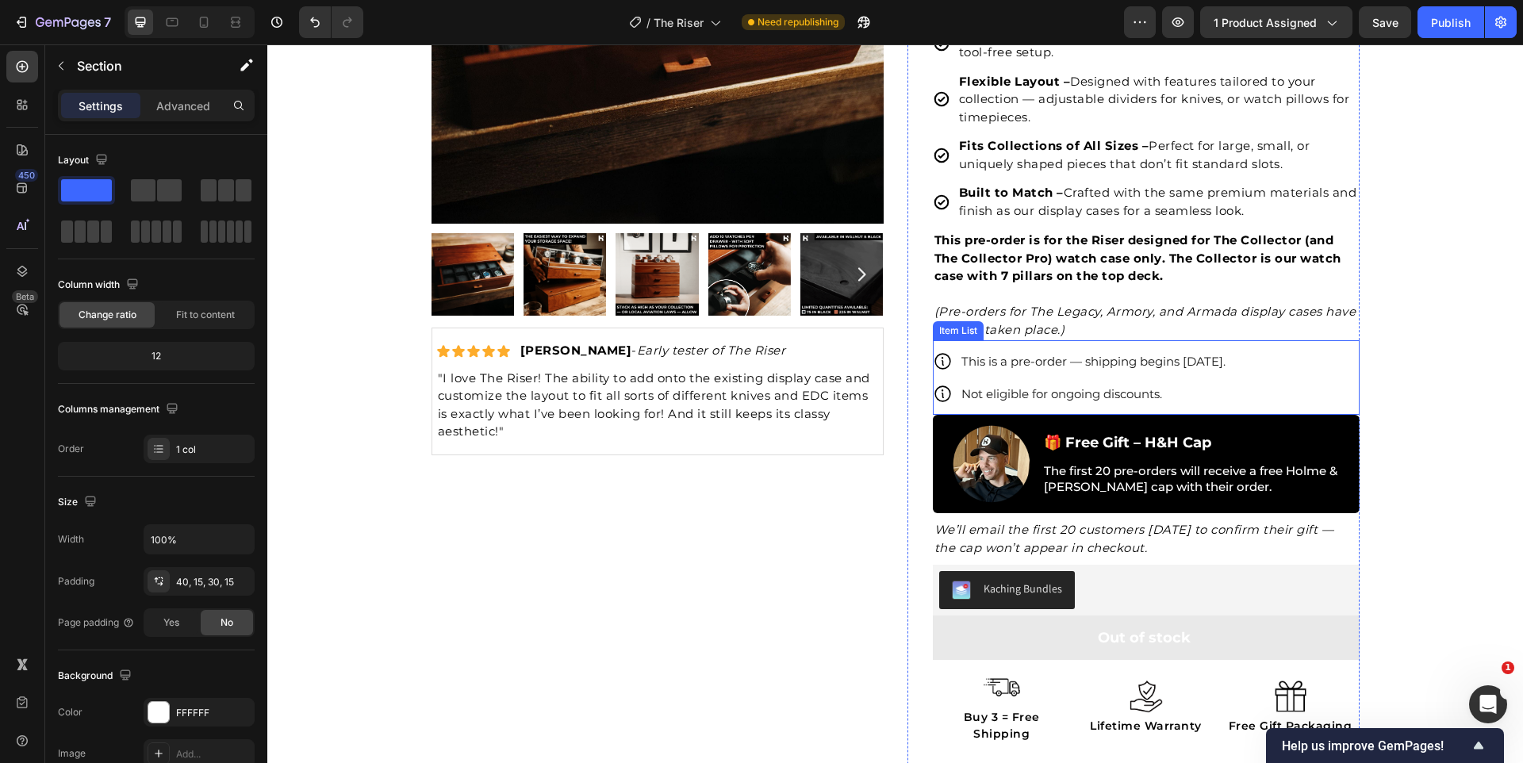
scroll to position [0, 0]
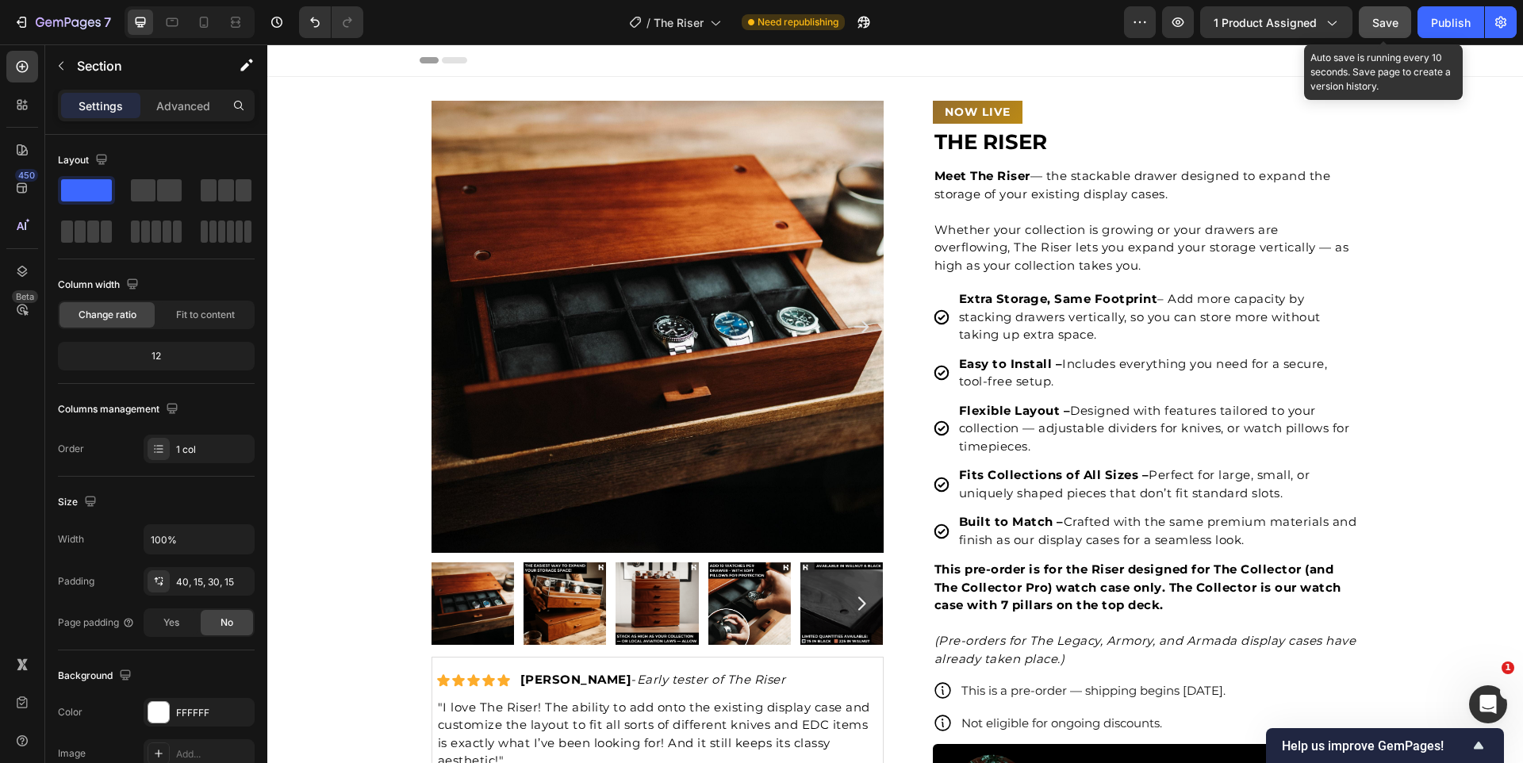
click at [1377, 20] on span "Save" at bounding box center [1386, 22] width 26 height 13
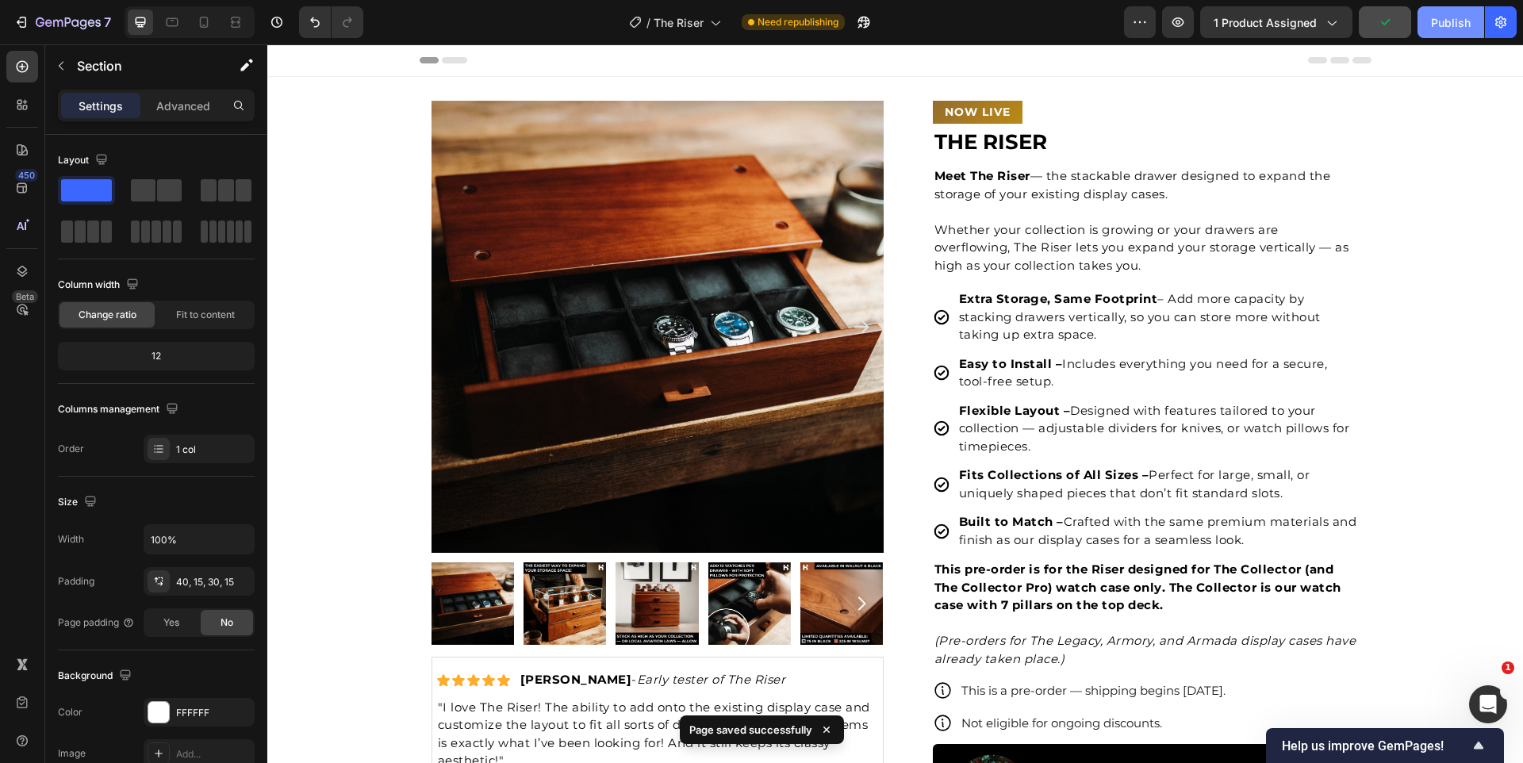
click at [1448, 22] on div "Publish" at bounding box center [1451, 22] width 40 height 17
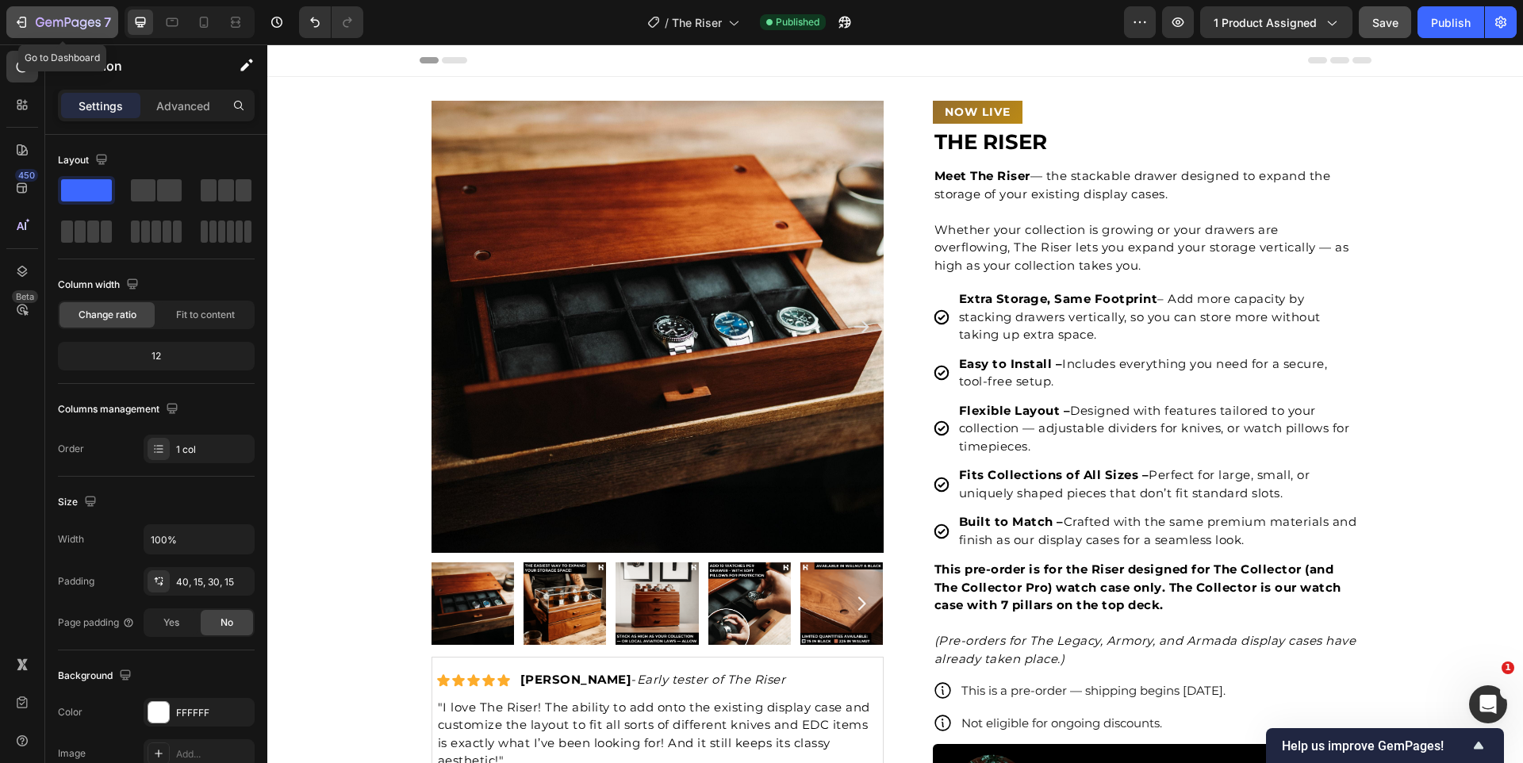
click at [56, 32] on button "7" at bounding box center [62, 22] width 112 height 32
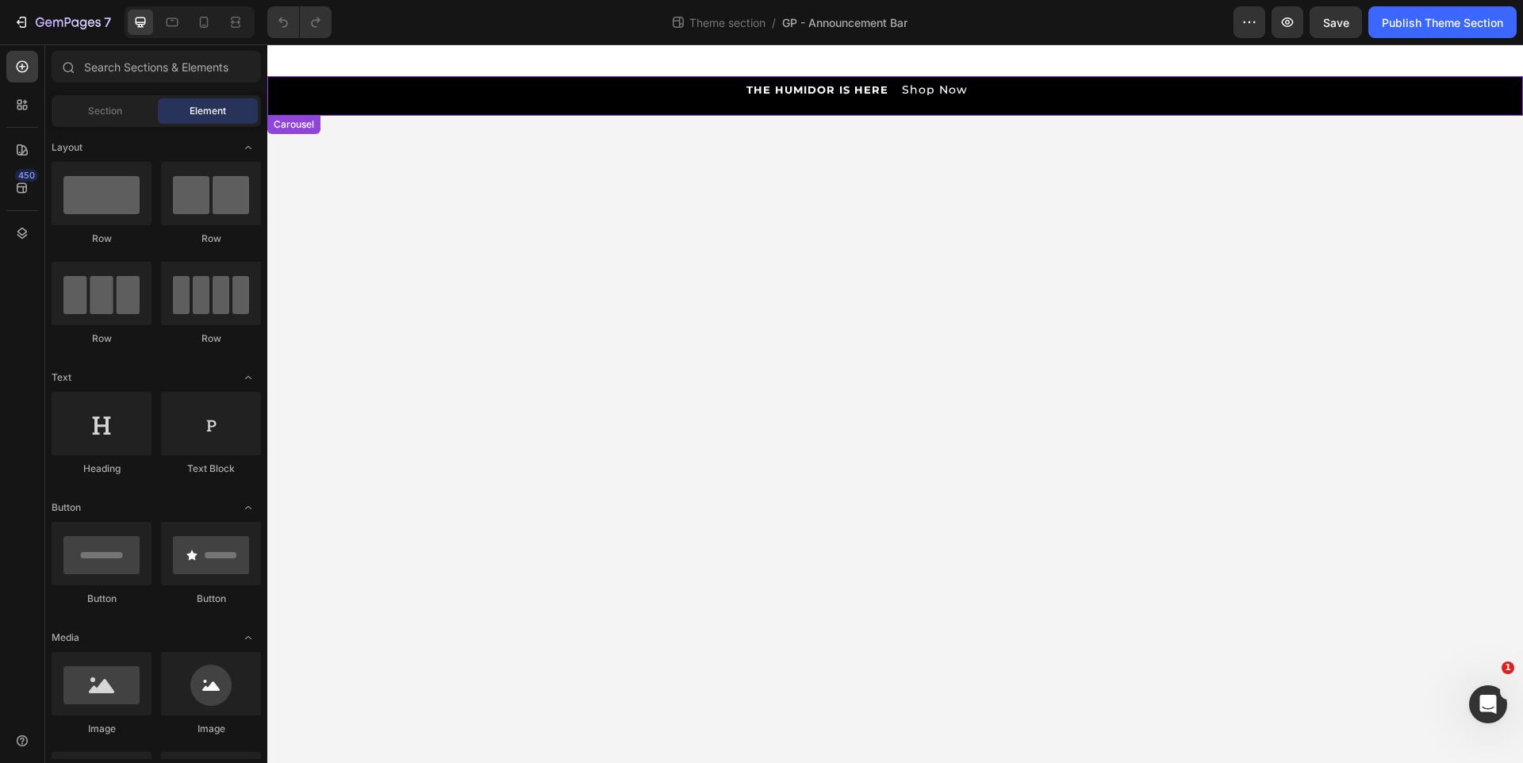
click at [812, 102] on div "THE HUMIDOR IS HERE Button Shop Now Button Row" at bounding box center [895, 89] width 1256 height 27
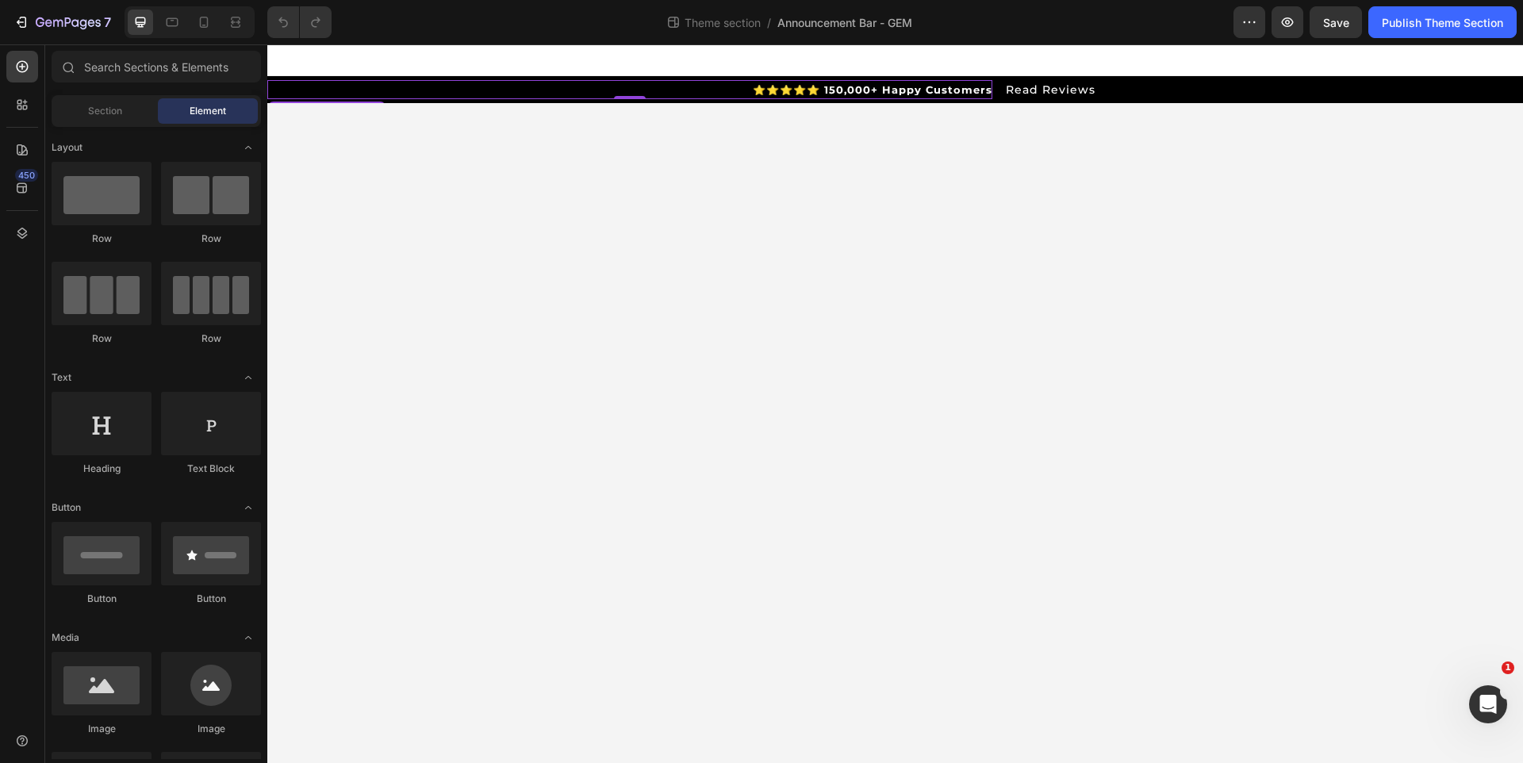
click at [438, 80] on div "⭐⭐⭐⭐⭐ 150,000+ Happy Customers Button 0" at bounding box center [629, 89] width 725 height 19
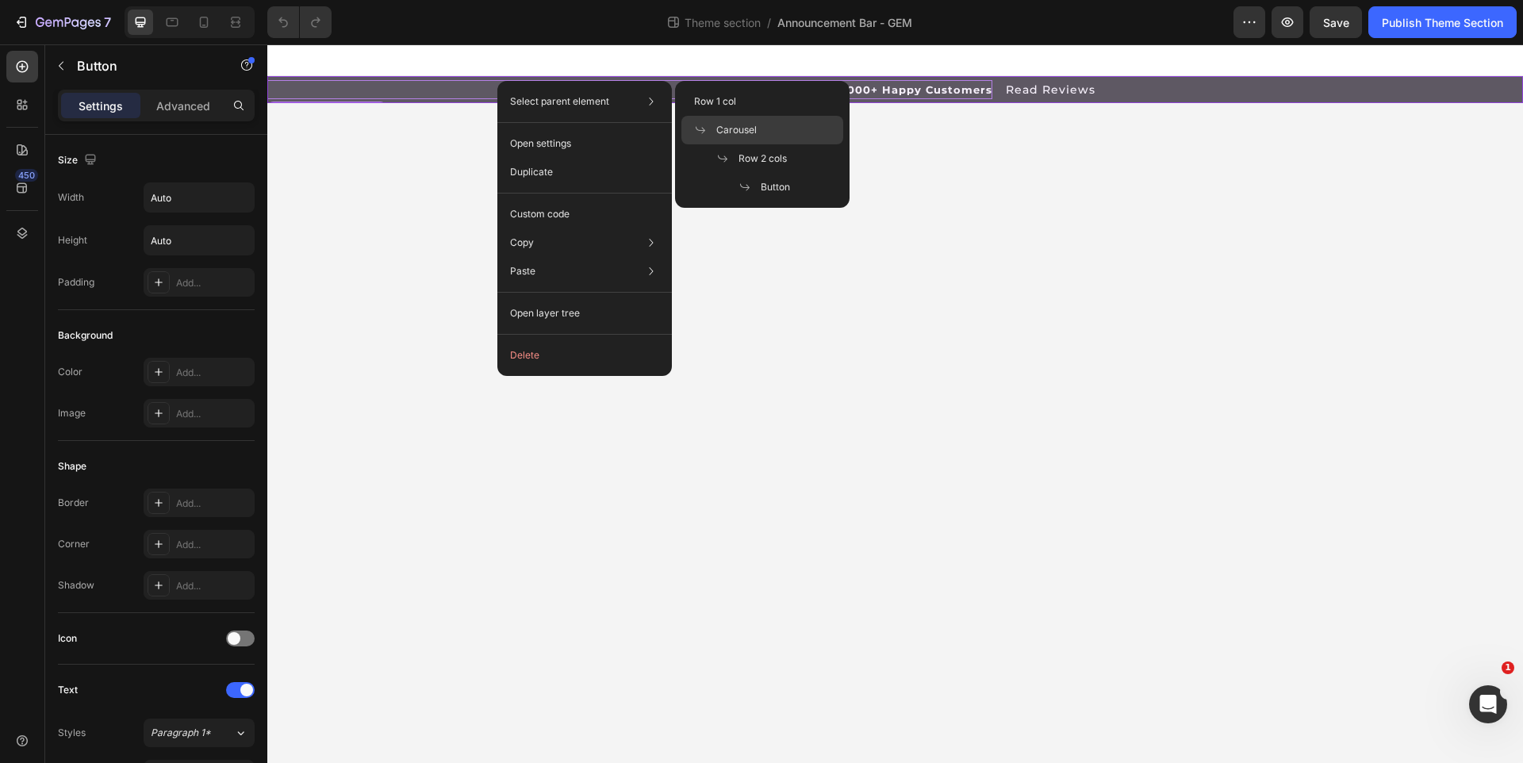
drag, startPoint x: 722, startPoint y: 126, endPoint x: 294, endPoint y: 117, distance: 427.7
click at [722, 126] on span "Carousel" at bounding box center [736, 130] width 40 height 14
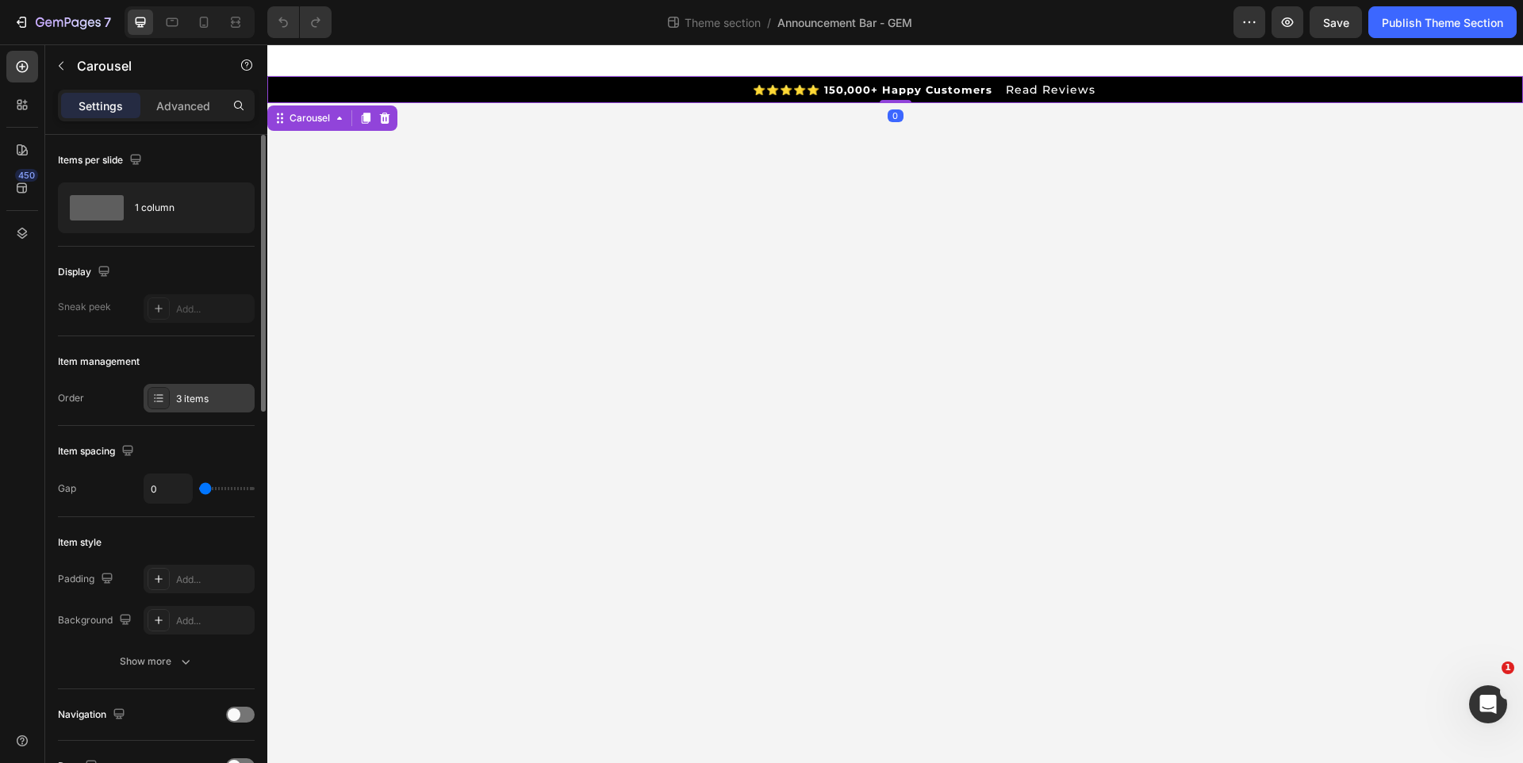
click at [178, 408] on div "3 items" at bounding box center [199, 398] width 111 height 29
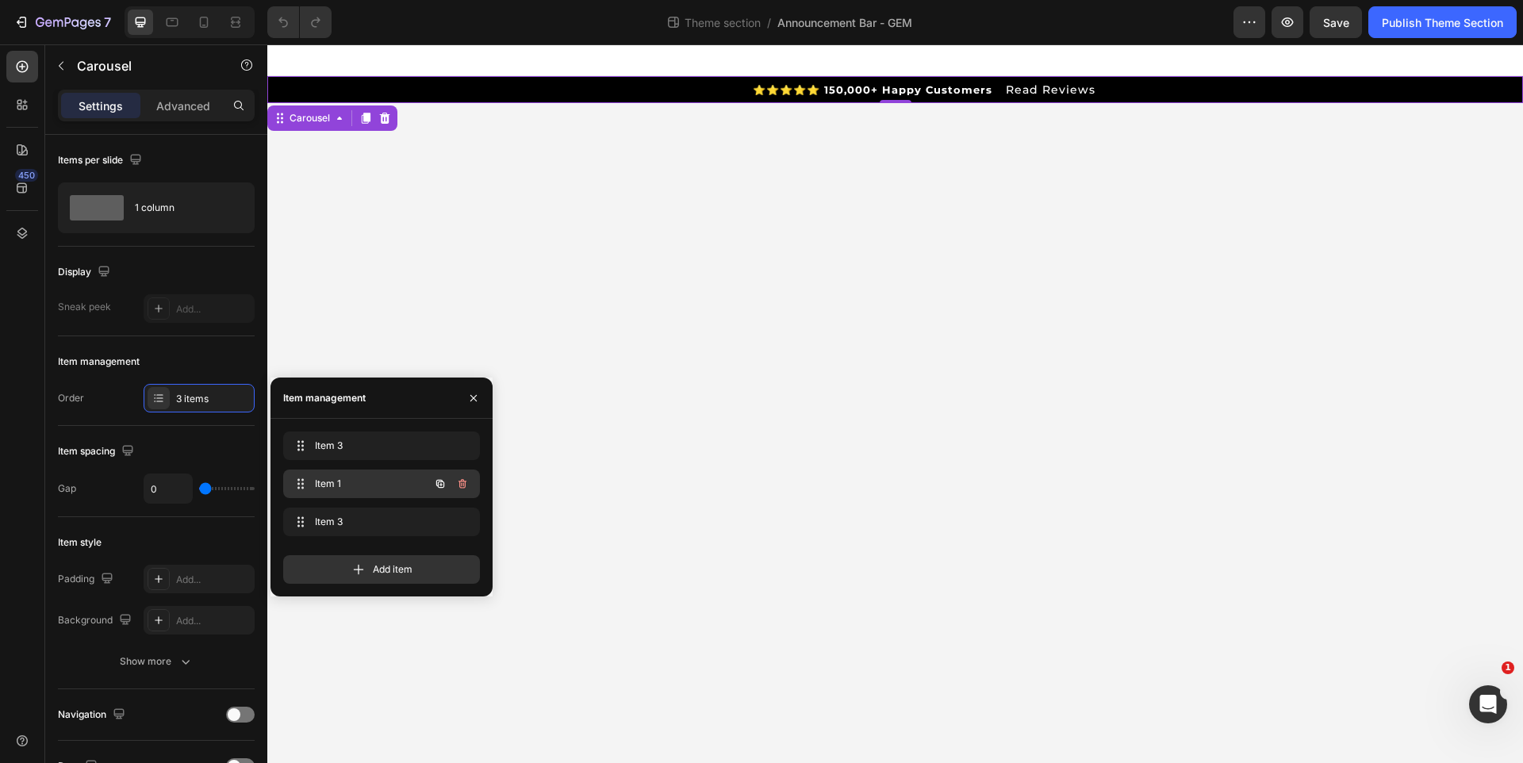
click at [321, 494] on div "Item 1 Item 1" at bounding box center [360, 484] width 140 height 22
click at [322, 517] on span "Item 3" at bounding box center [370, 522] width 117 height 14
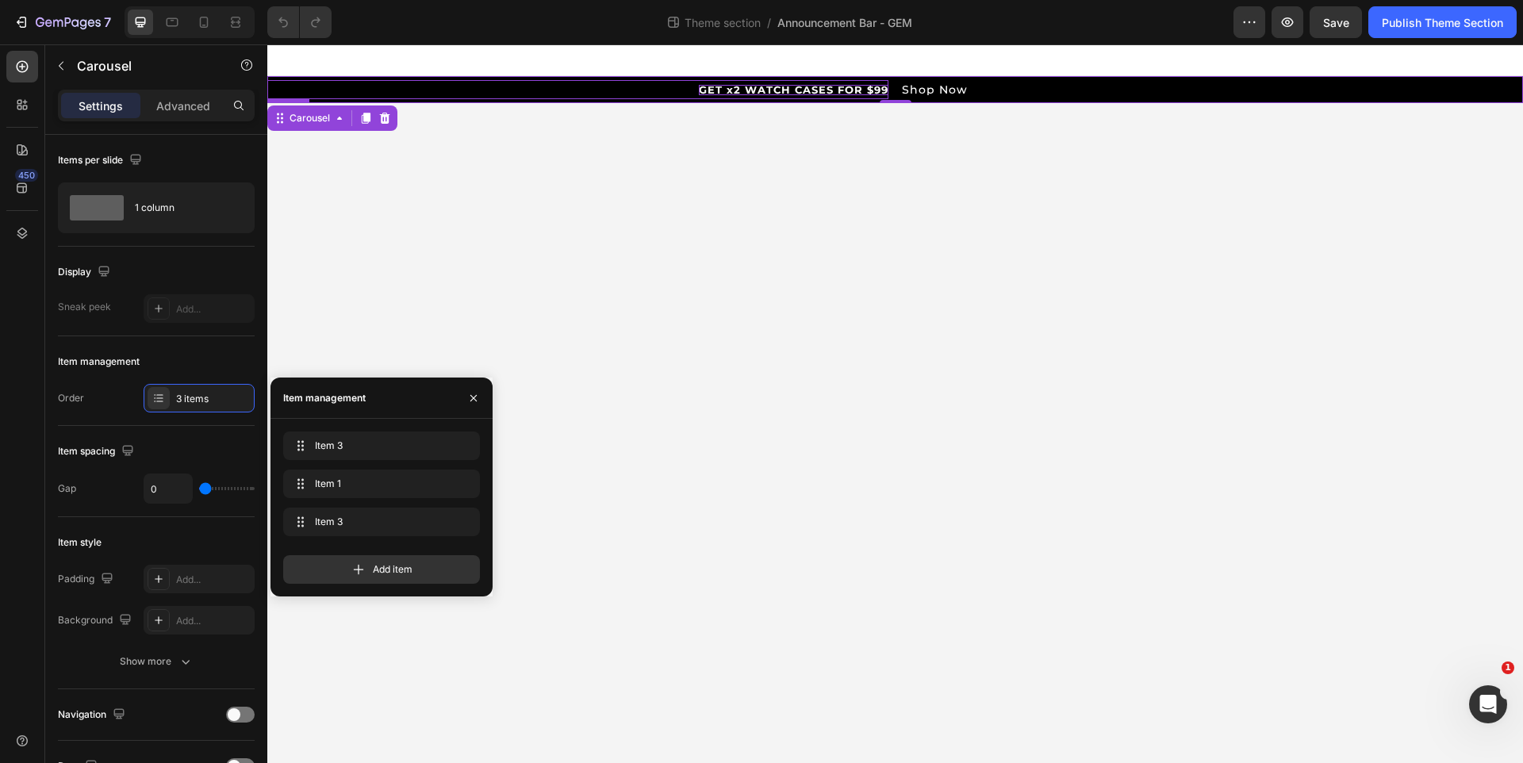
click at [753, 86] on p "GET x2 WATCH CASES FOR $99" at bounding box center [794, 90] width 190 height 10
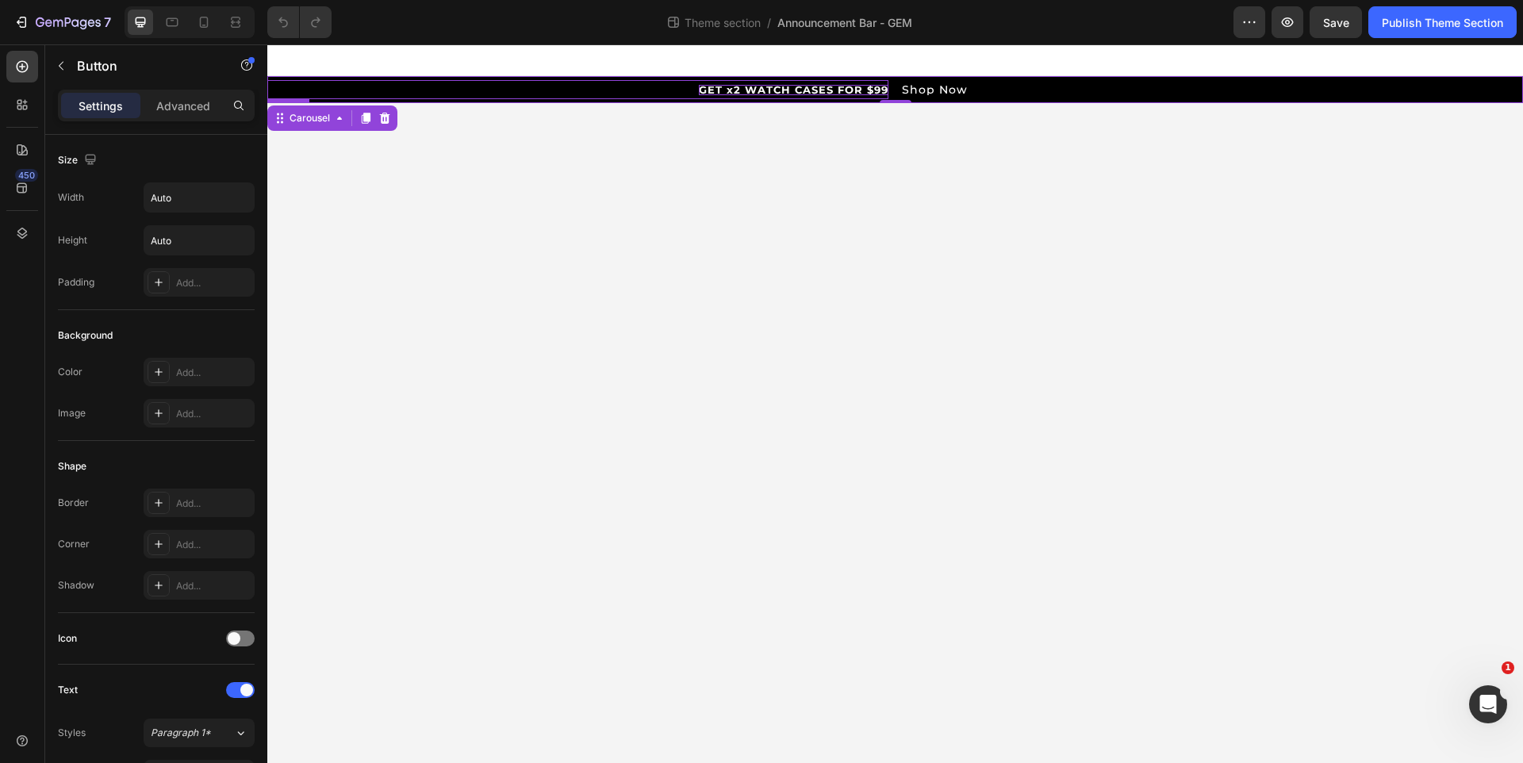
click at [753, 86] on p "GET x2 WATCH CASES FOR $99" at bounding box center [794, 90] width 190 height 10
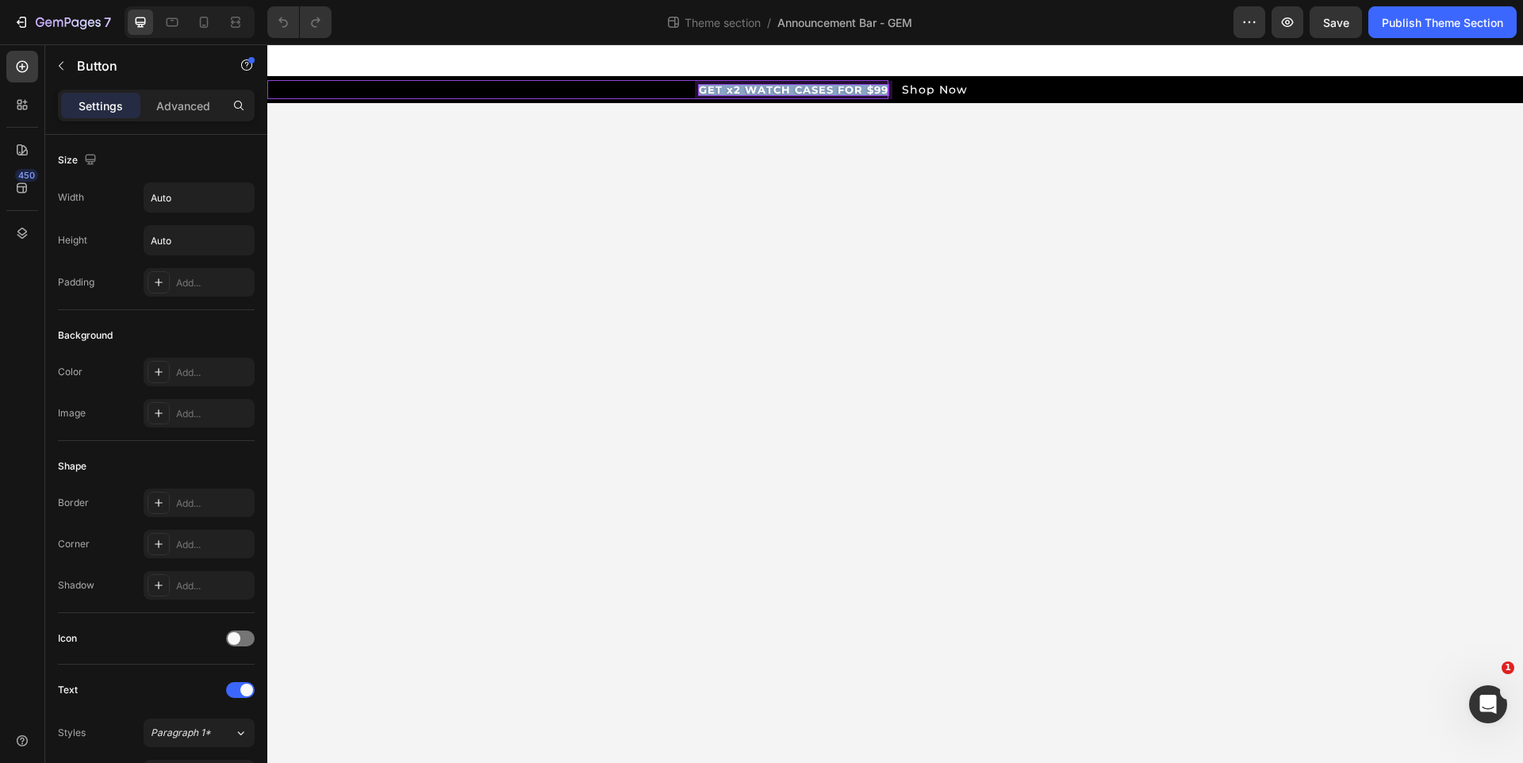
click at [753, 86] on p "GET x2 WATCH CASES FOR $99" at bounding box center [794, 90] width 190 height 10
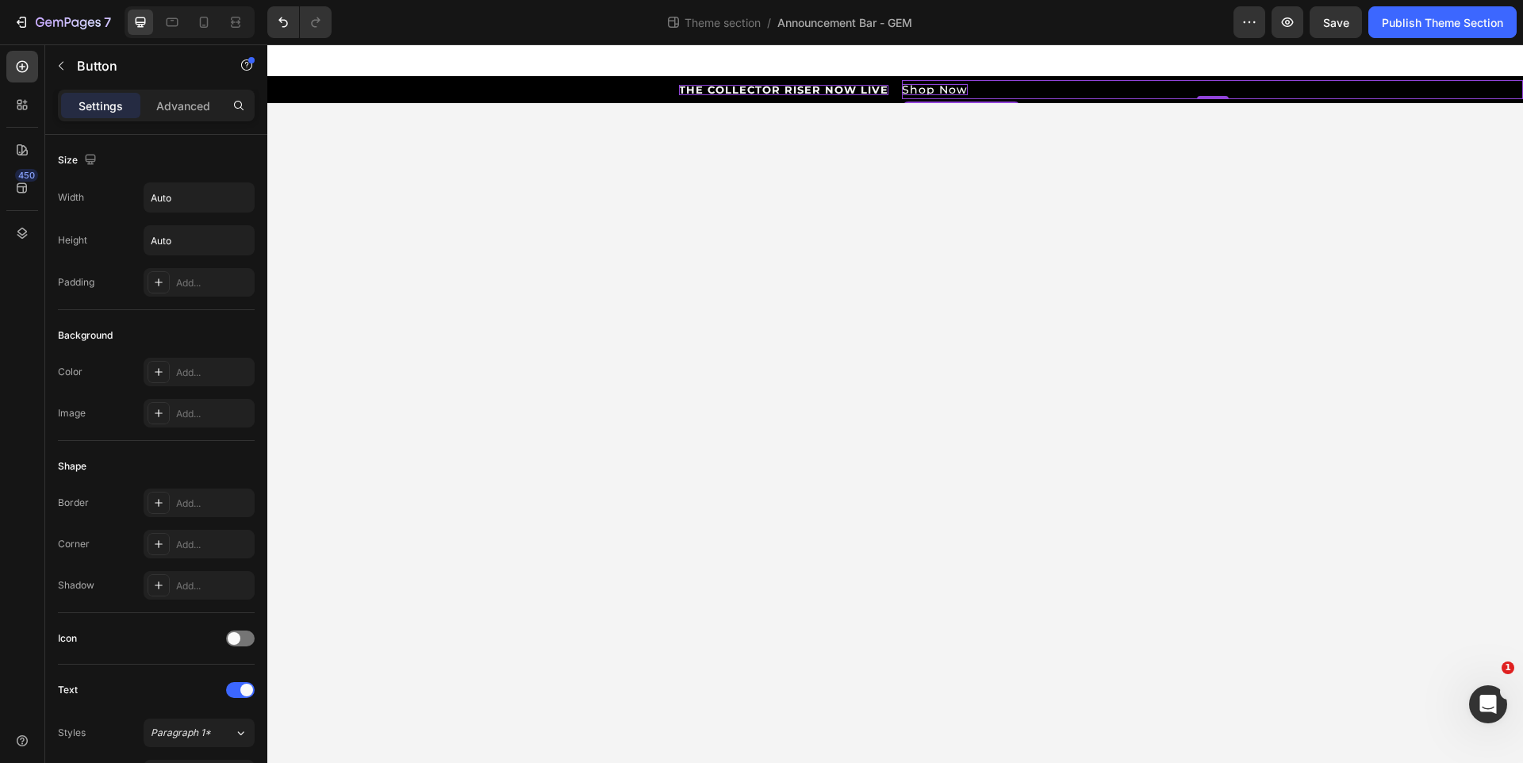
click at [928, 86] on p "Shop Now" at bounding box center [935, 89] width 66 height 11
click at [928, 87] on p "Shop Now" at bounding box center [935, 89] width 66 height 11
click at [927, 87] on p "Shop Now" at bounding box center [935, 89] width 66 height 11
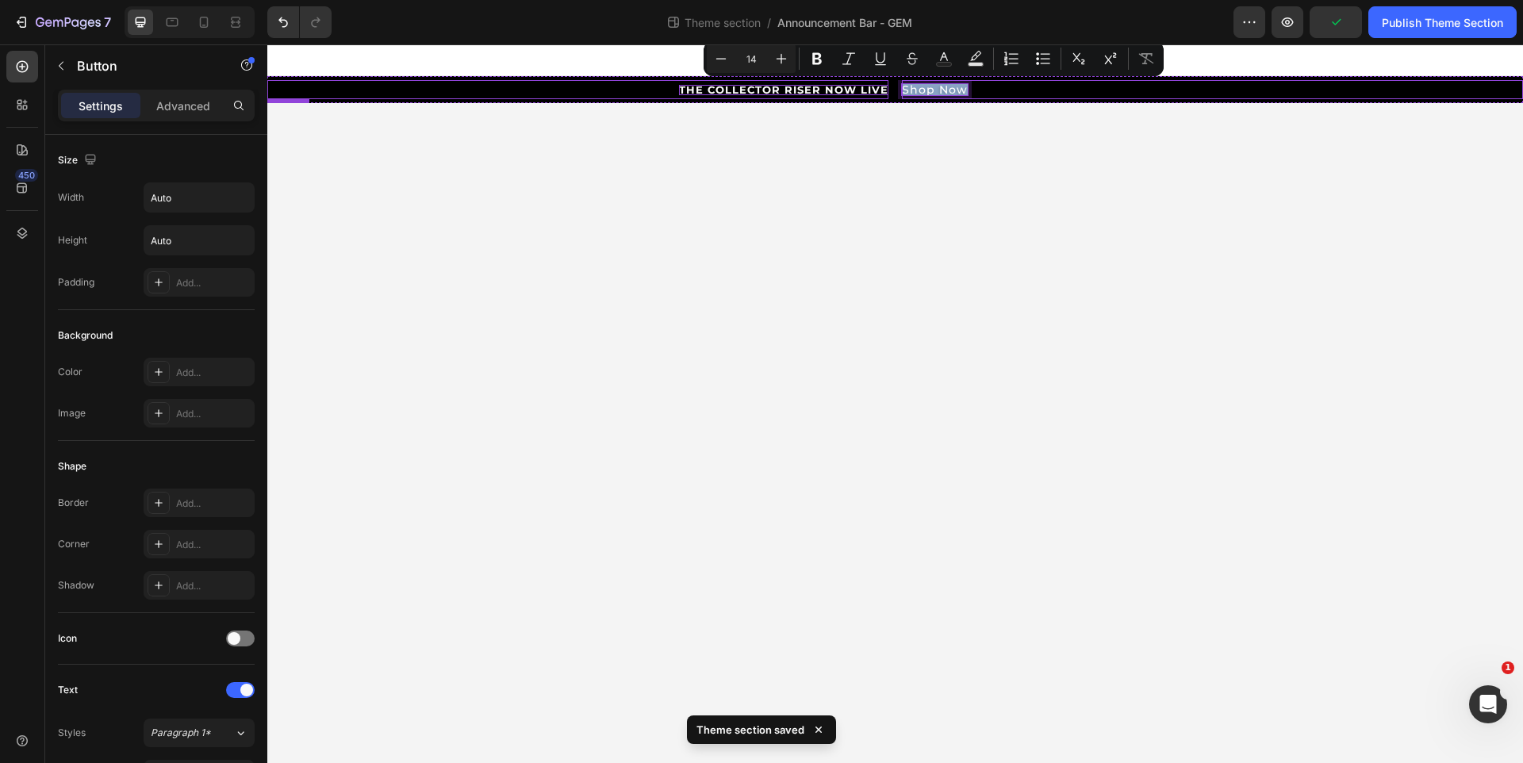
click at [847, 87] on p "THE COLLECTOR RISER NOW LIVE" at bounding box center [783, 90] width 209 height 10
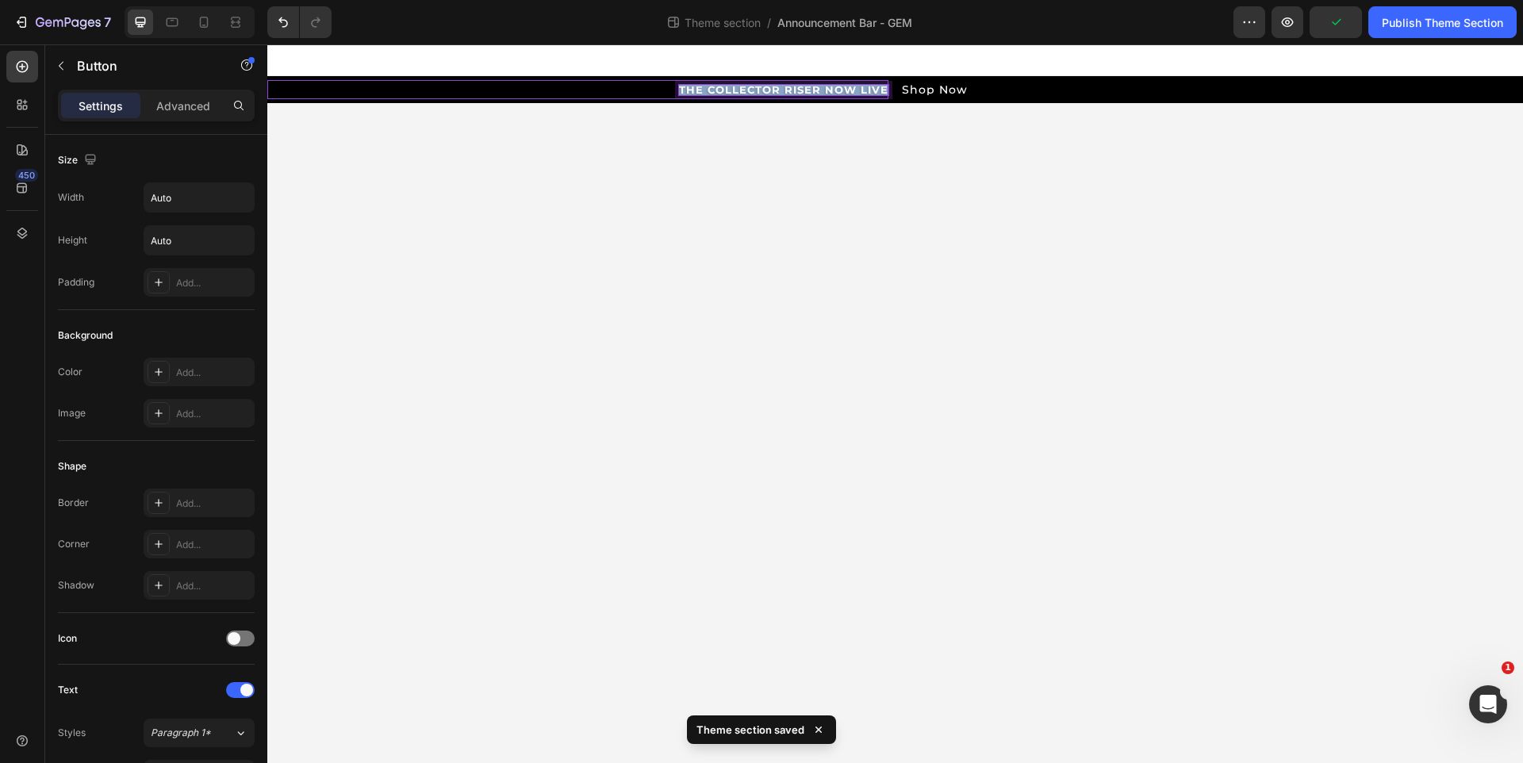
click at [847, 87] on p "THE COLLECTOR RISER NOW LIVE" at bounding box center [783, 90] width 209 height 10
click at [844, 88] on p "THE COLLECTOR RISER NOW LIVE" at bounding box center [783, 90] width 209 height 10
drag, startPoint x: 827, startPoint y: 88, endPoint x: 905, endPoint y: 93, distance: 78.7
click at [905, 93] on div "THE COLLECTOR RISER NOW LIVE Button 0 Shop Now Button Row" at bounding box center [895, 89] width 1256 height 27
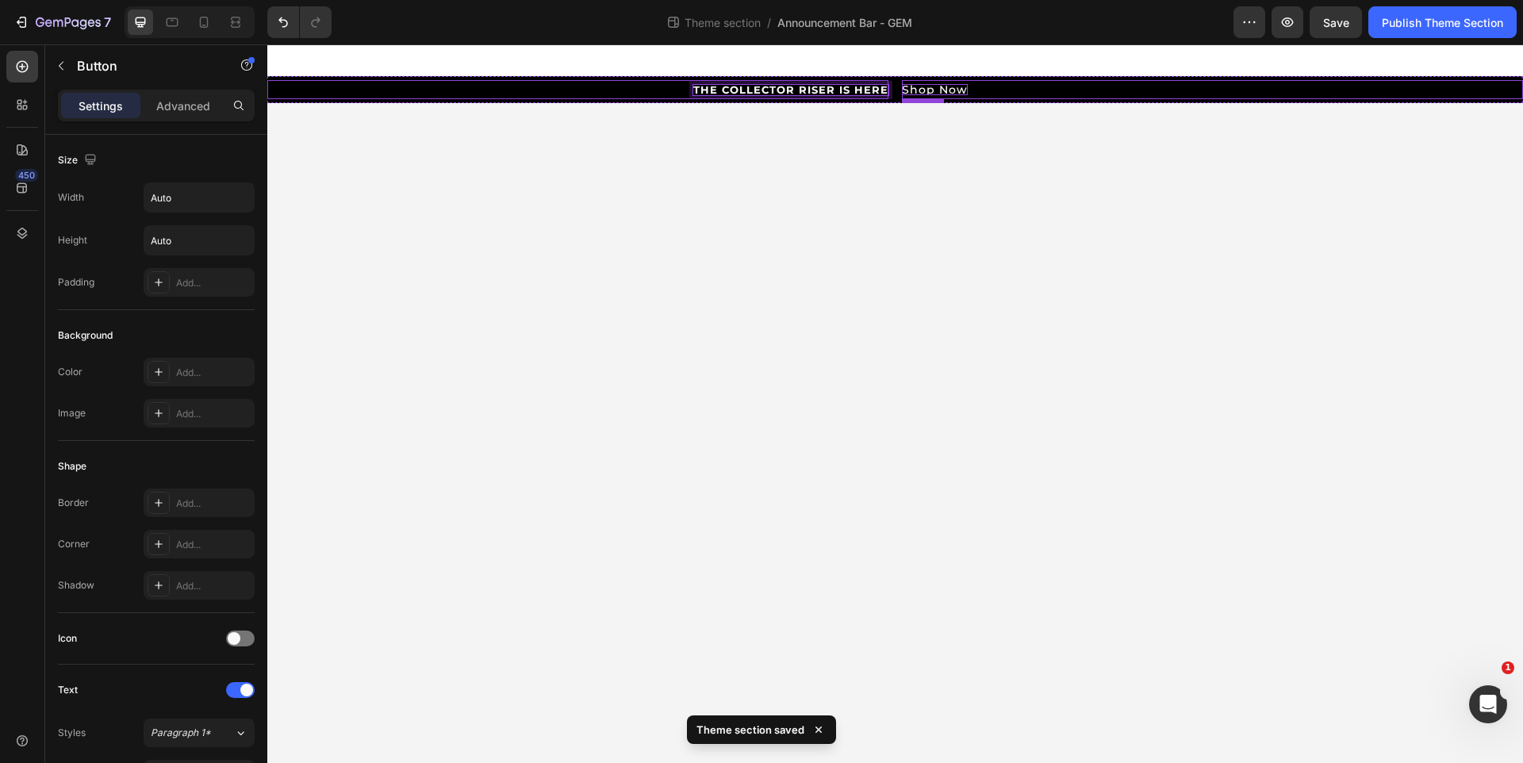
click at [922, 90] on p "Shop Now" at bounding box center [935, 89] width 66 height 11
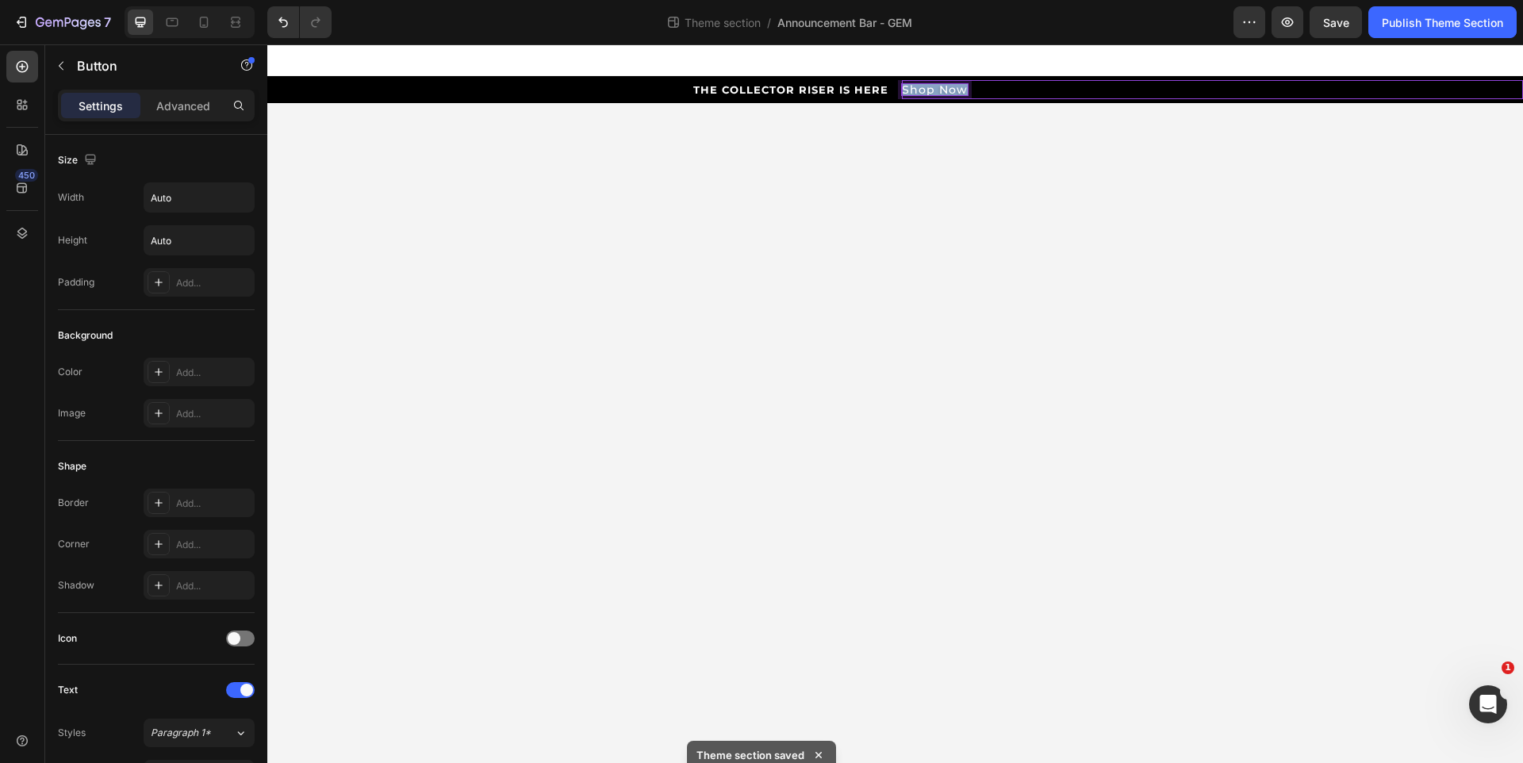
click at [922, 90] on p "Shop Now" at bounding box center [935, 89] width 66 height 11
click at [922, 159] on body "⭐⭐⭐⭐⭐ 150,000+ Happy Customers Button Read Reviews Button Row THE COLLECTOR RIS…" at bounding box center [895, 403] width 1256 height 719
click at [958, 85] on p "Pre-Order Now" at bounding box center [951, 89] width 98 height 11
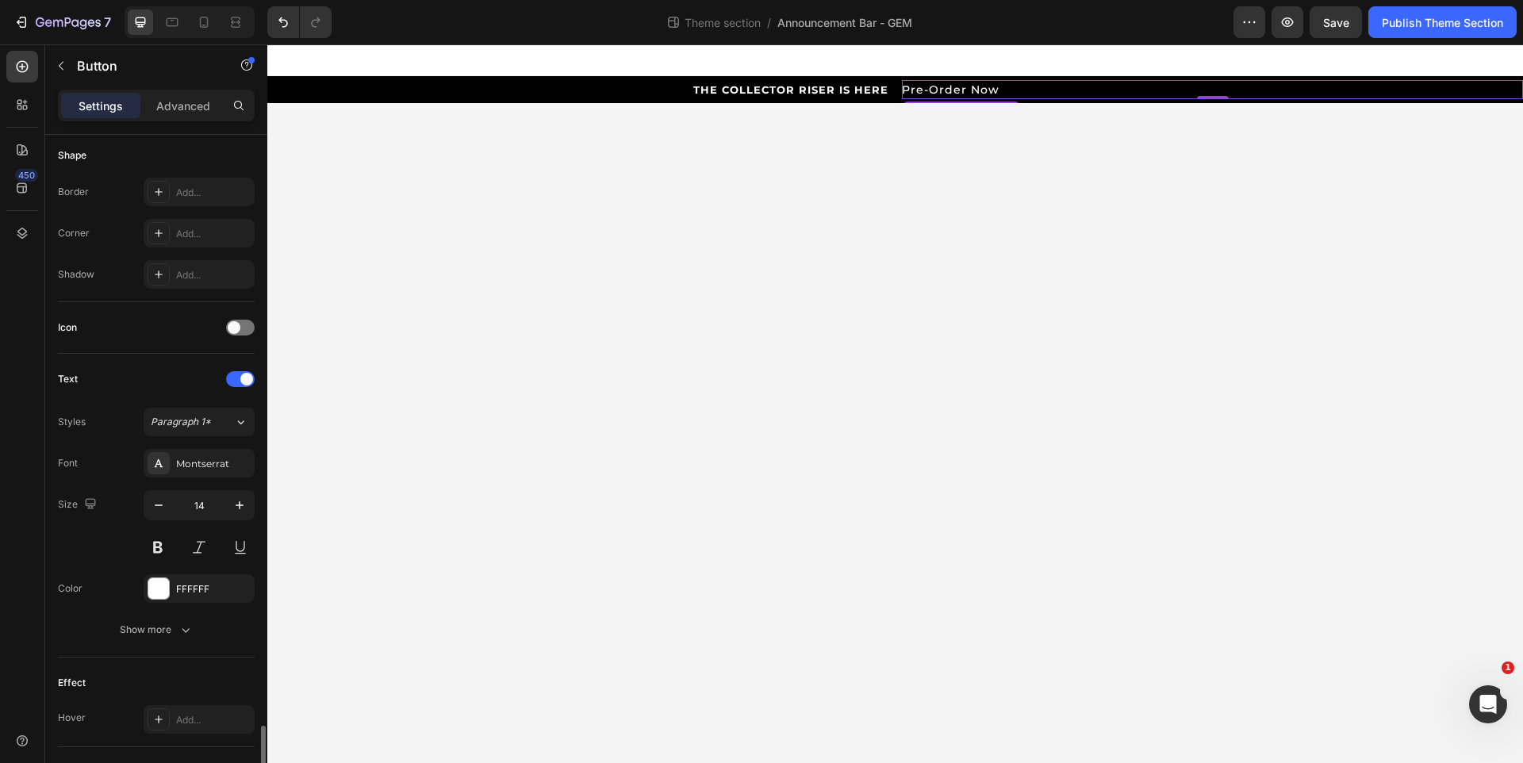
scroll to position [588, 0]
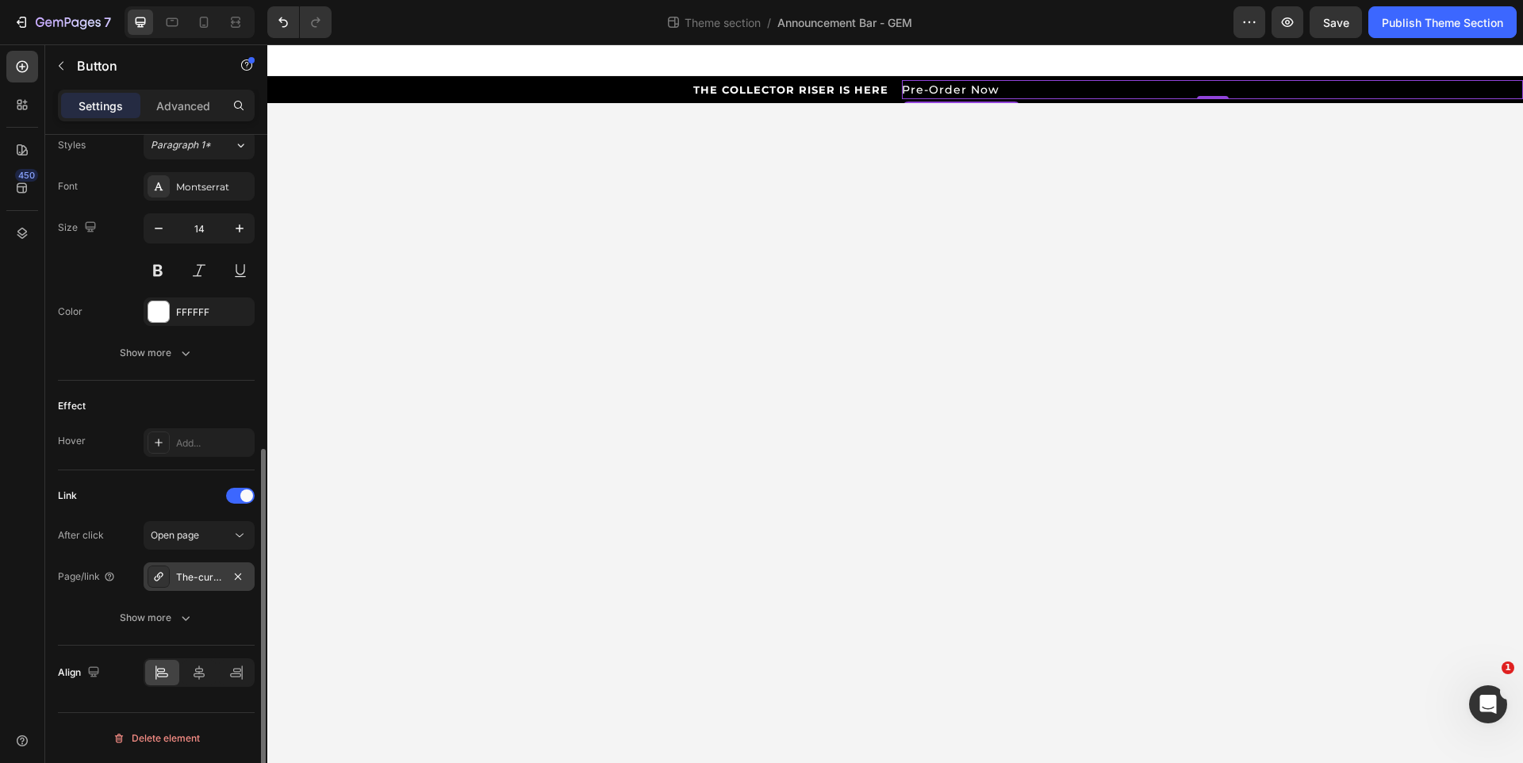
click at [196, 577] on div "The-curator" at bounding box center [199, 577] width 46 height 14
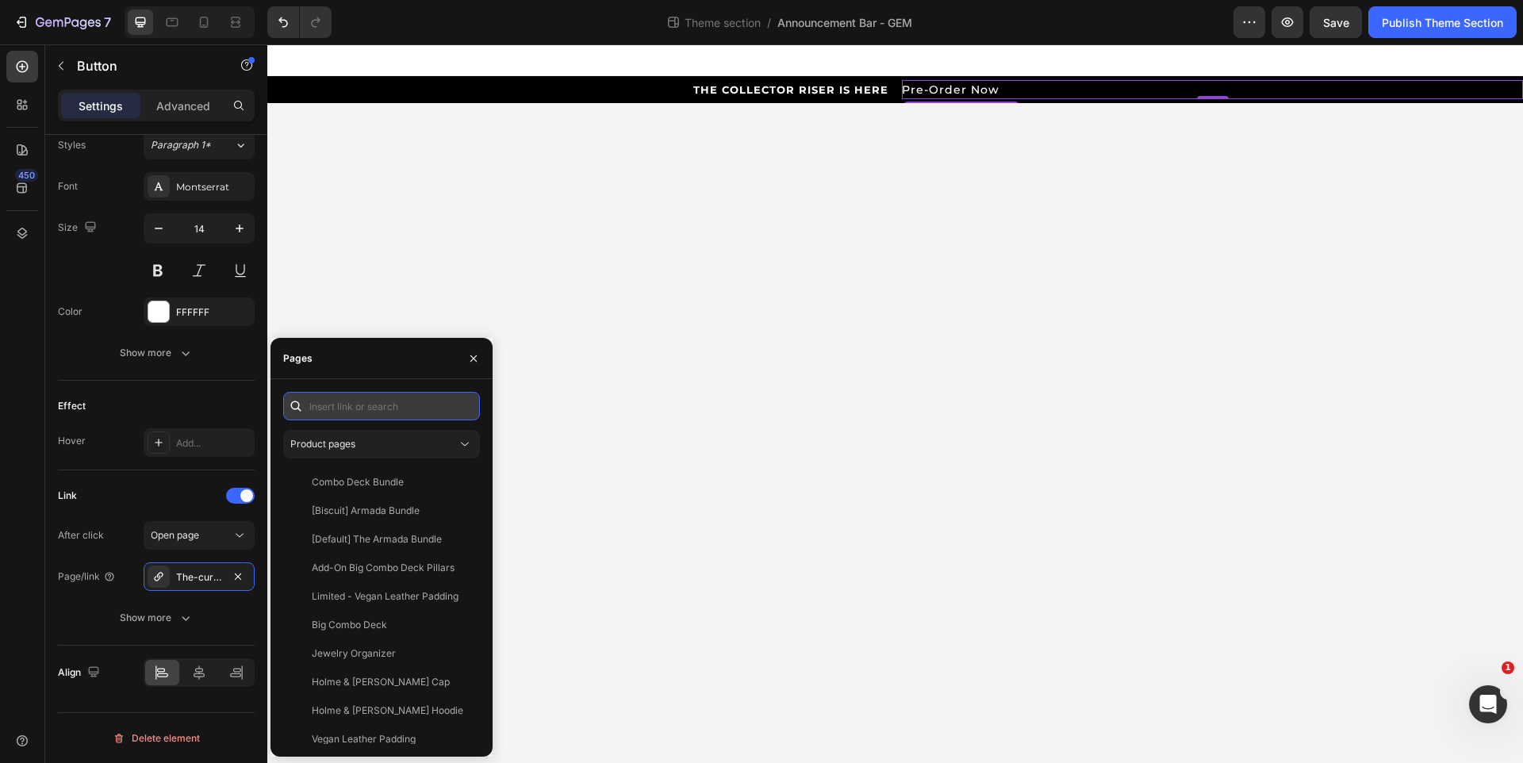
click at [323, 400] on input "text" at bounding box center [381, 406] width 197 height 29
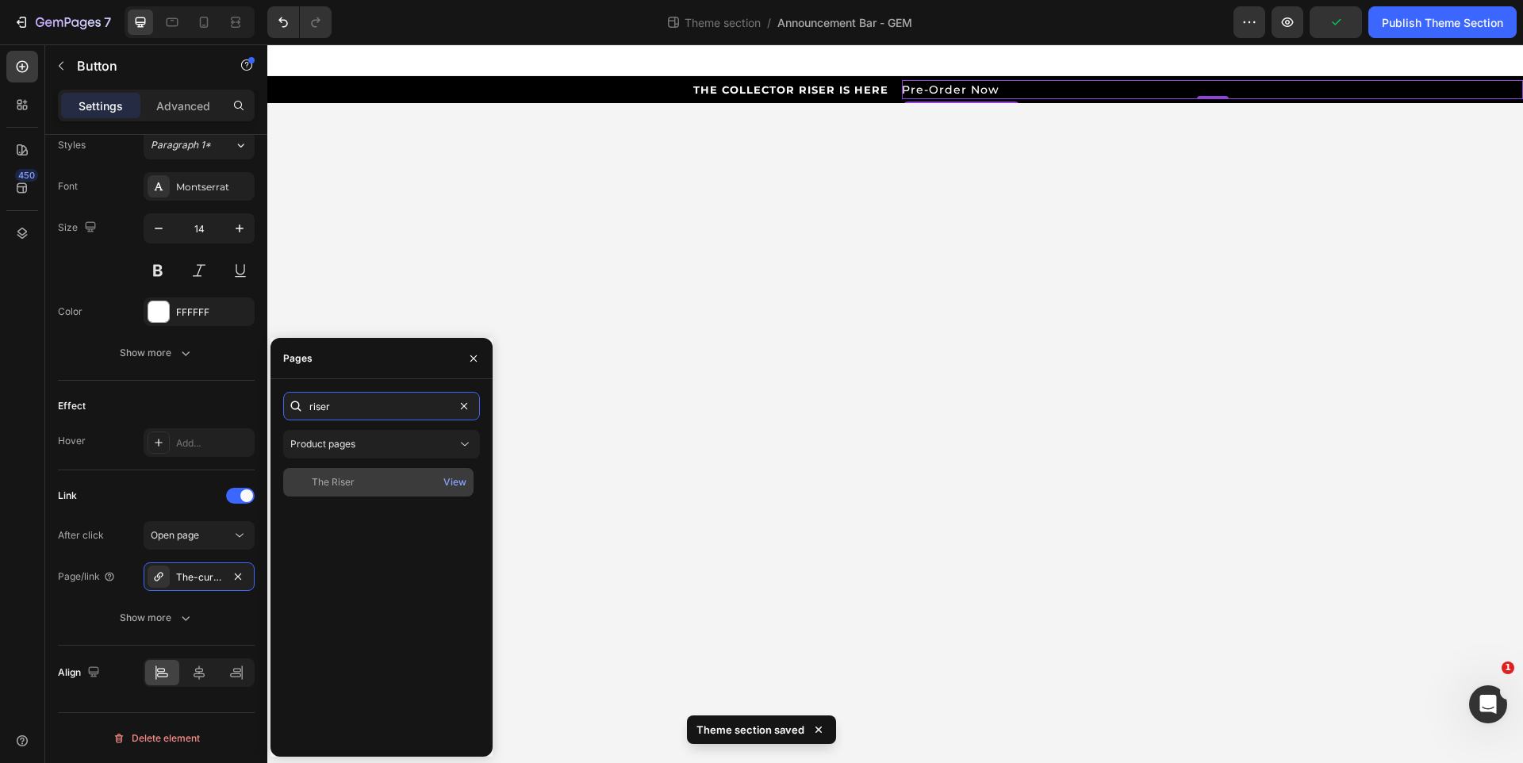
type input "riser"
click at [373, 481] on div "The Riser" at bounding box center [379, 482] width 178 height 14
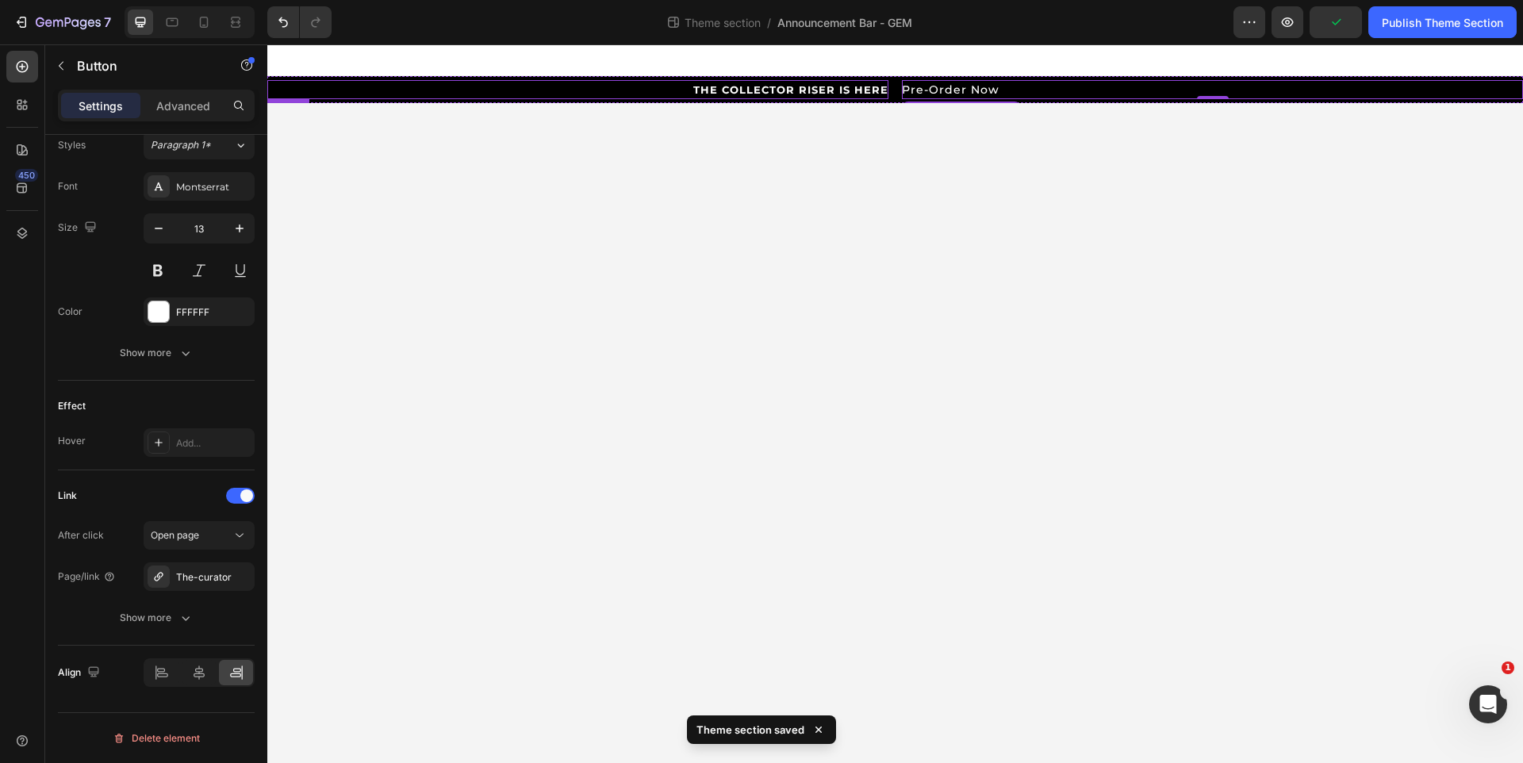
click at [747, 82] on div "THE COLLECTOR RISER IS HERE Button" at bounding box center [577, 89] width 621 height 19
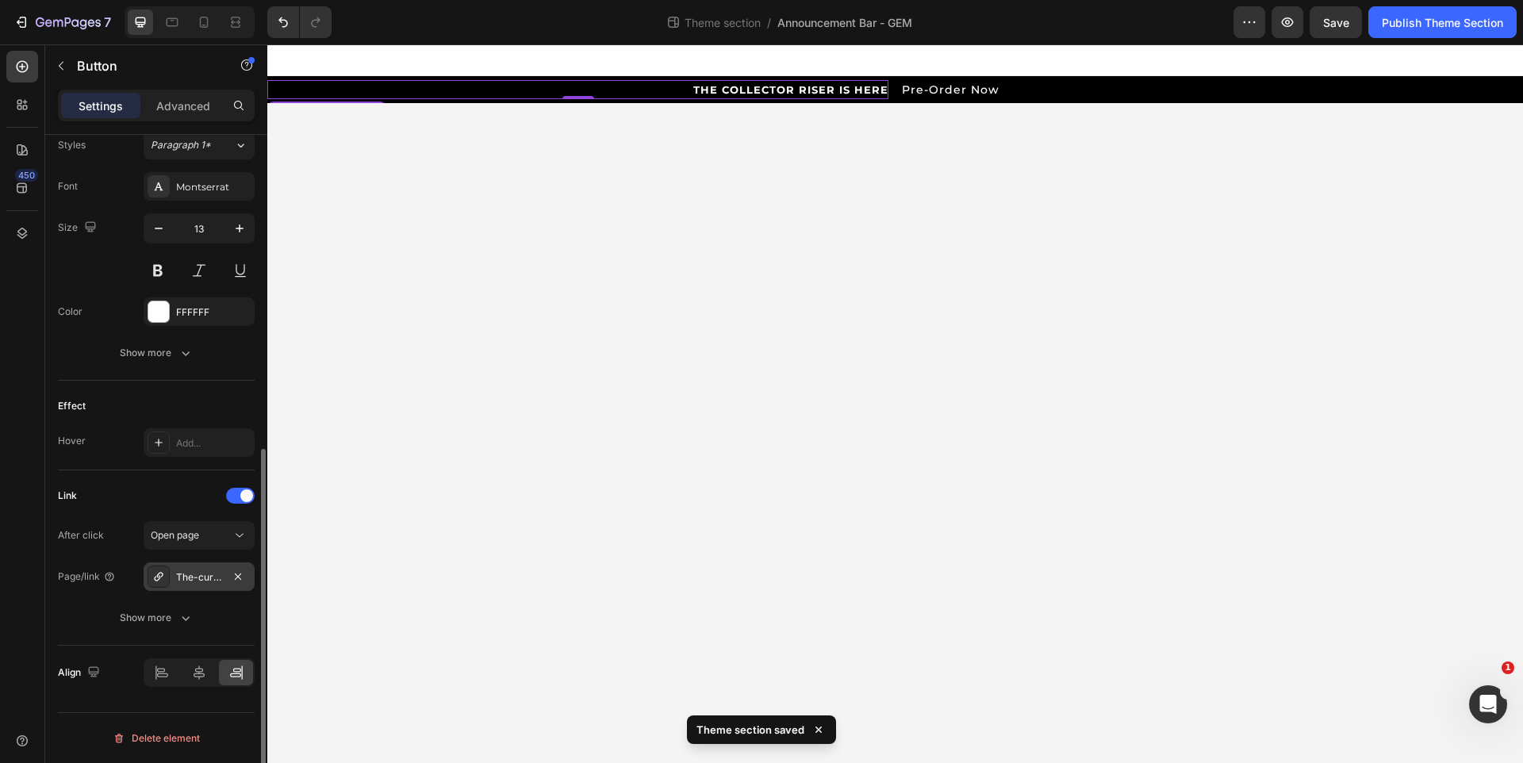
click at [196, 577] on div "The-curator" at bounding box center [199, 577] width 46 height 14
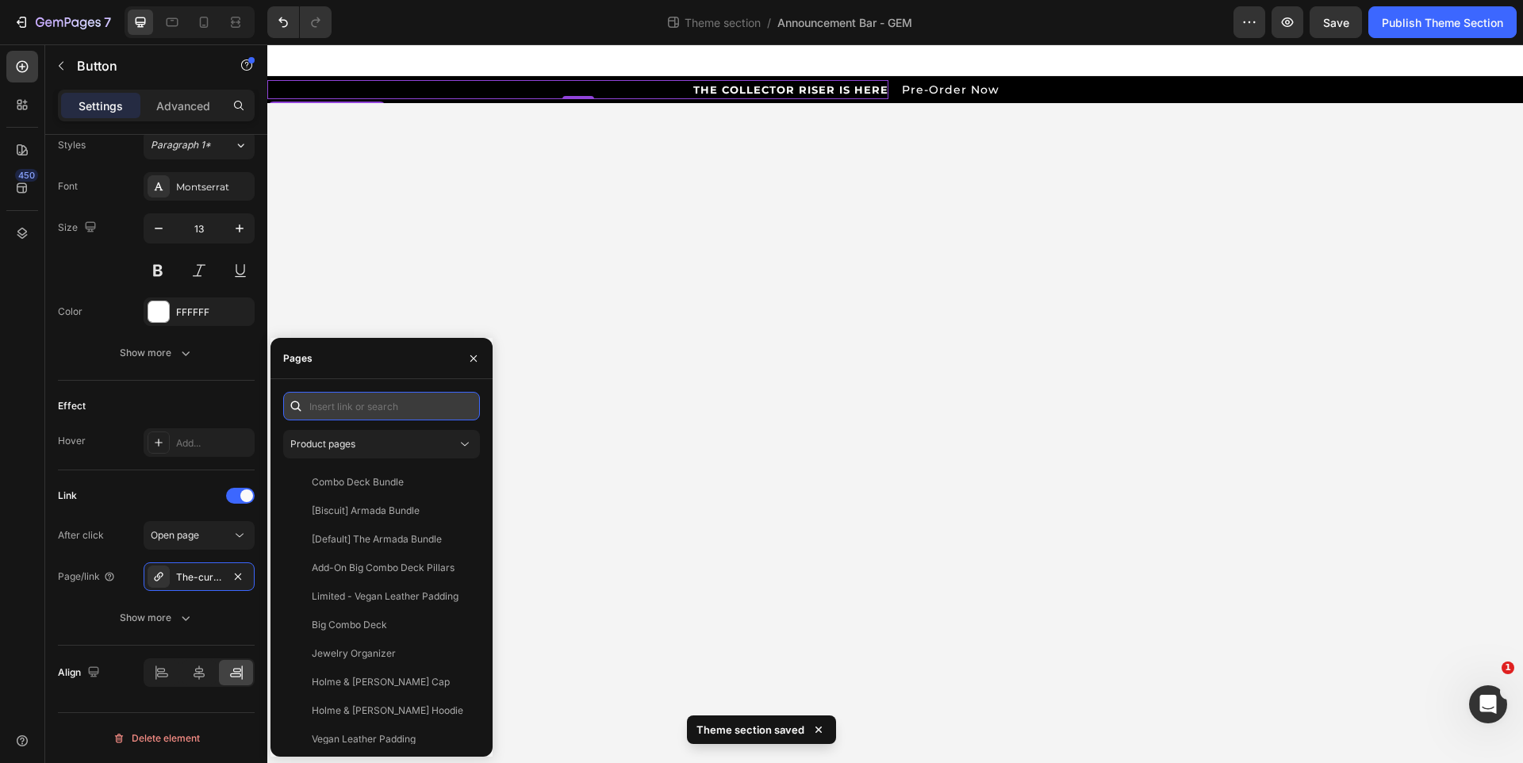
click at [362, 417] on input "text" at bounding box center [381, 406] width 197 height 29
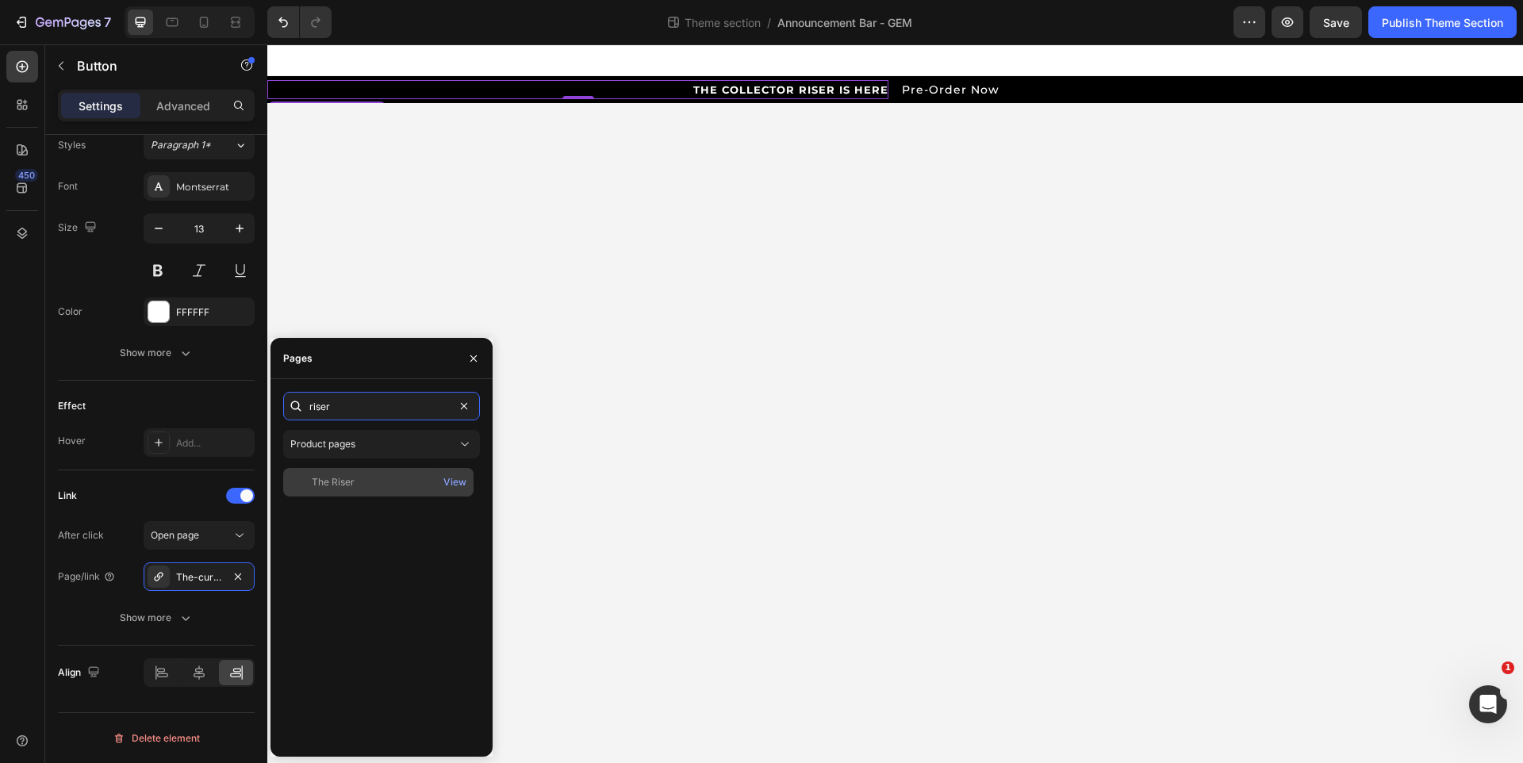
type input "riser"
click at [355, 488] on div "The Riser" at bounding box center [379, 482] width 178 height 14
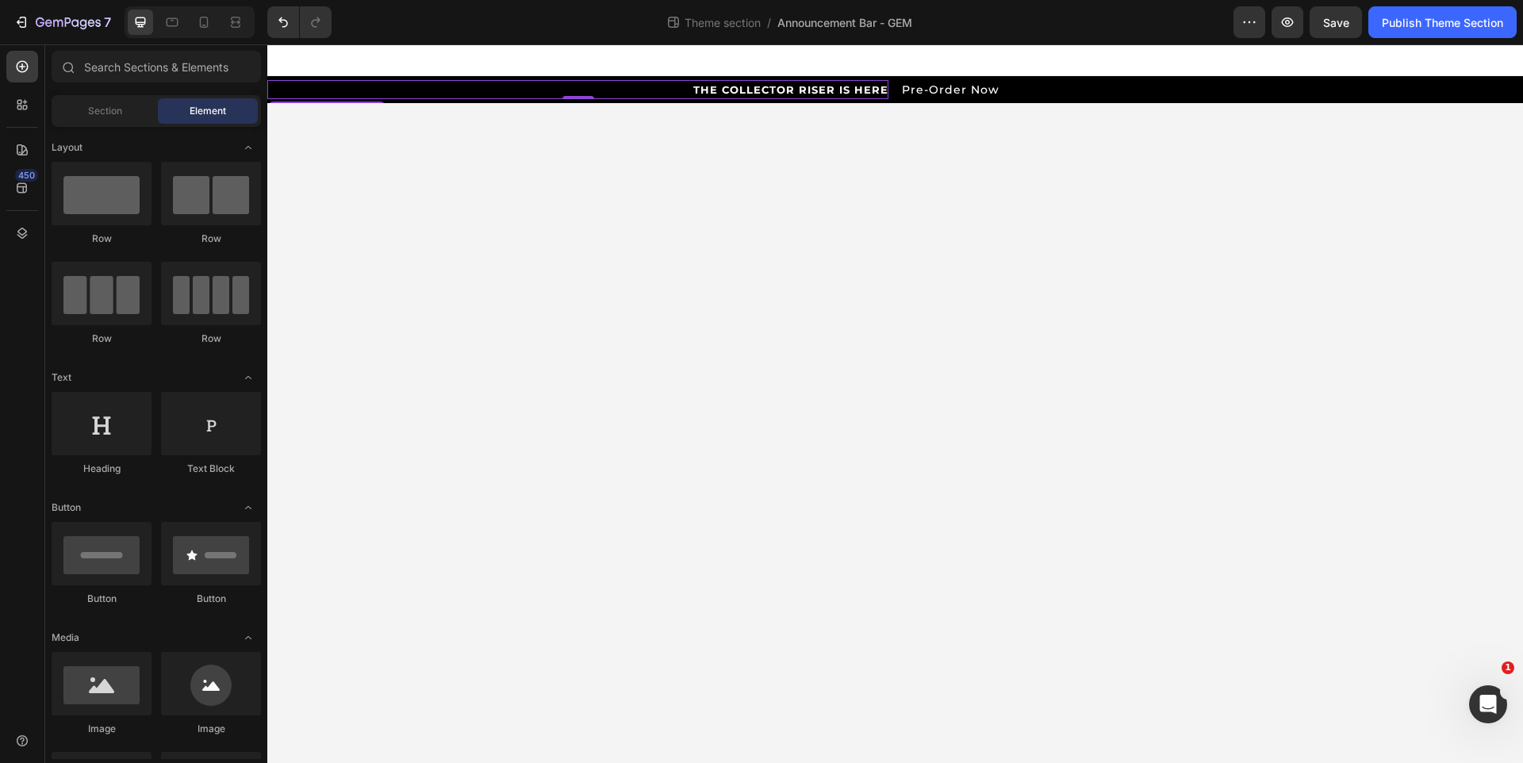
click at [804, 298] on body "⭐⭐⭐⭐⭐ 150,000+ Happy Customers Button Read Reviews Button Row THE COLLECTOR RIS…" at bounding box center [895, 403] width 1256 height 719
click at [1335, 30] on button "Save" at bounding box center [1336, 22] width 52 height 32
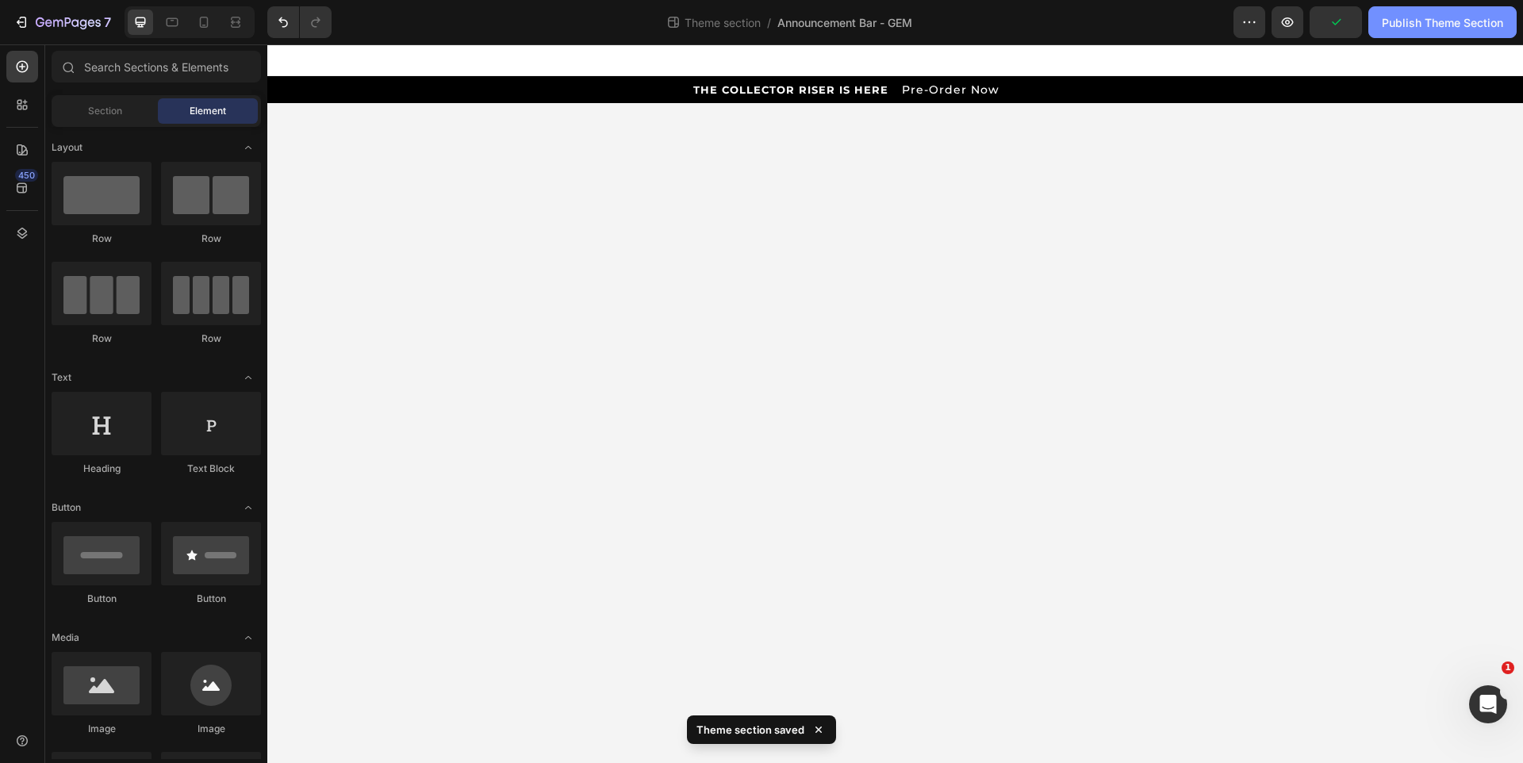
click at [1443, 25] on div "Publish Theme Section" at bounding box center [1442, 22] width 121 height 17
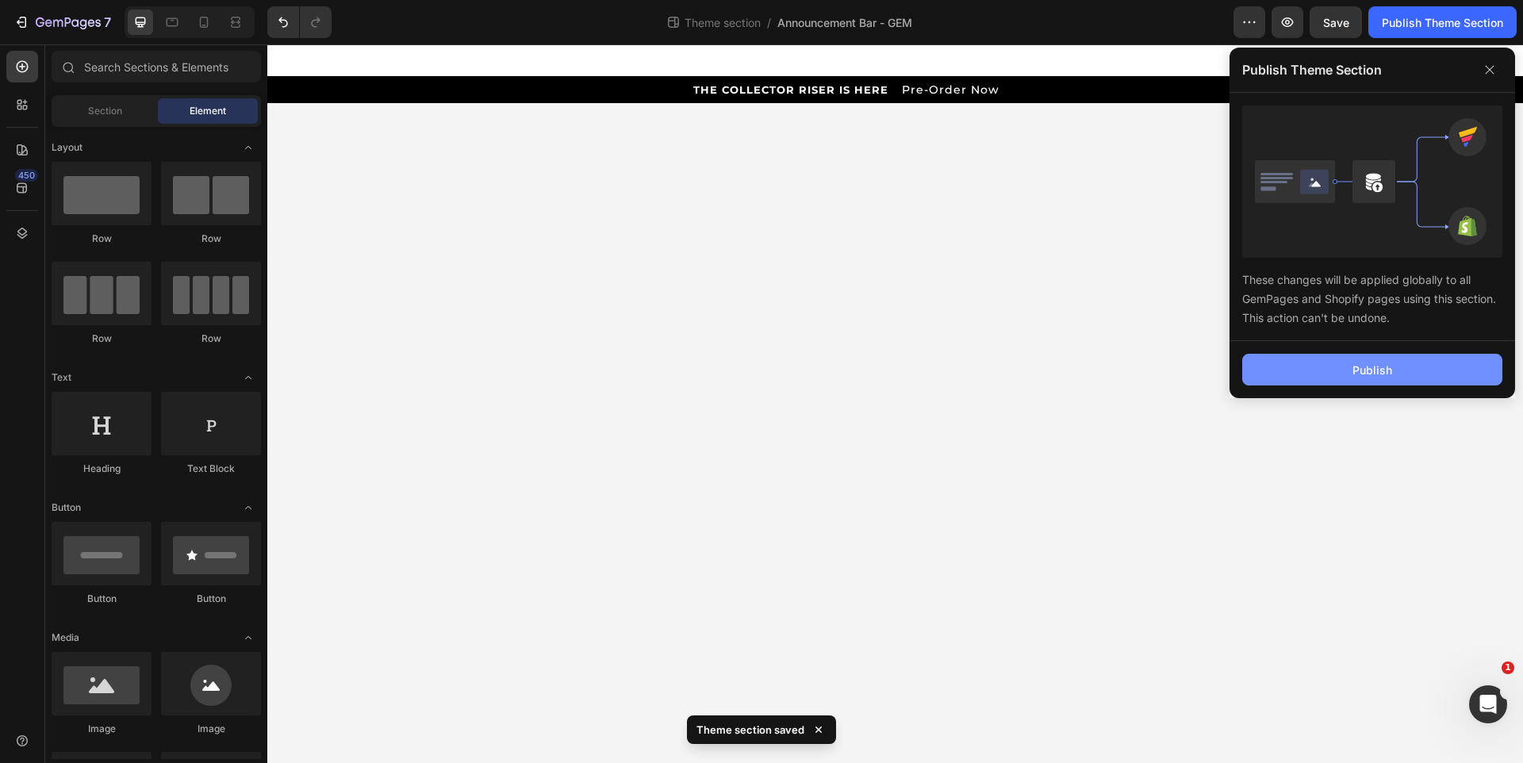
click at [1369, 364] on div "Publish" at bounding box center [1373, 370] width 40 height 17
